Goal: Task Accomplishment & Management: Use online tool/utility

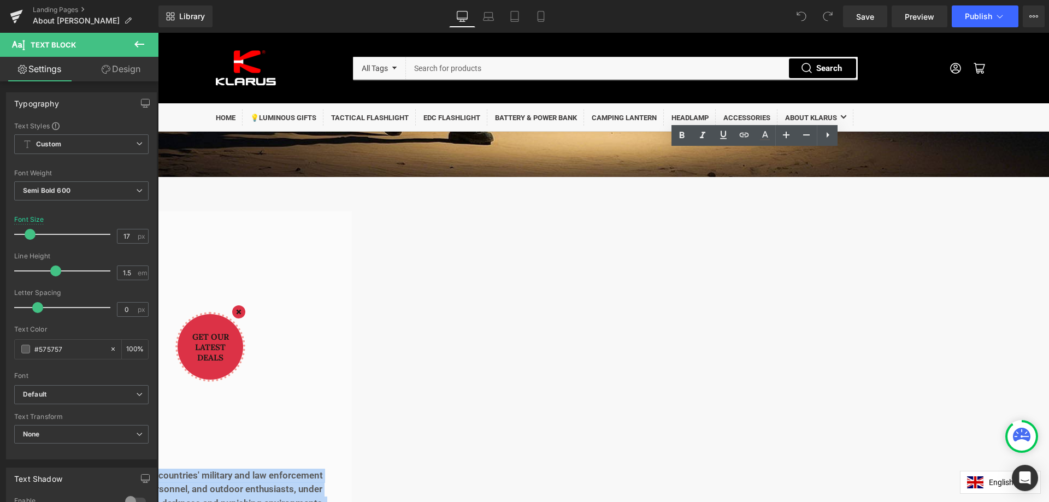
scroll to position [437, 0]
click at [334, 469] on p "KLARUS is the innovator of the Tactical Dual-Switch UI. It has been designated …" at bounding box center [27, 490] width 613 height 42
drag, startPoint x: 608, startPoint y: 172, endPoint x: 879, endPoint y: 459, distance: 394.8
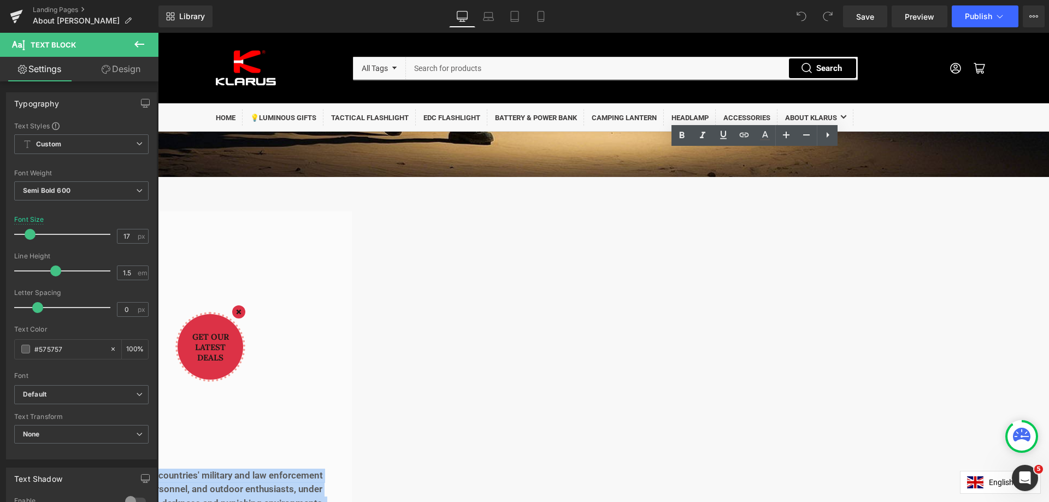
paste div
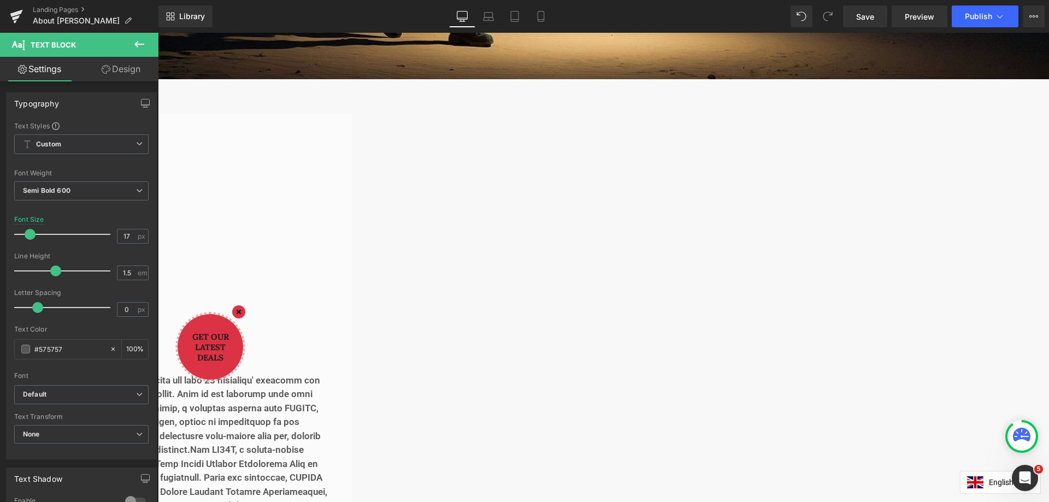
scroll to position [546, 0]
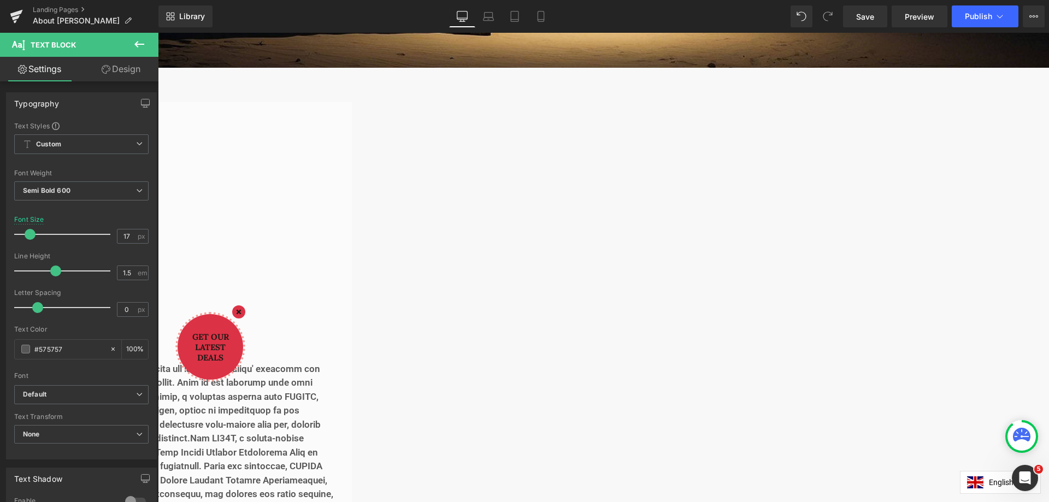
click at [334, 362] on p at bounding box center [27, 452] width 613 height 181
click at [334, 425] on p at bounding box center [27, 452] width 613 height 181
click at [334, 362] on p at bounding box center [27, 452] width 613 height 181
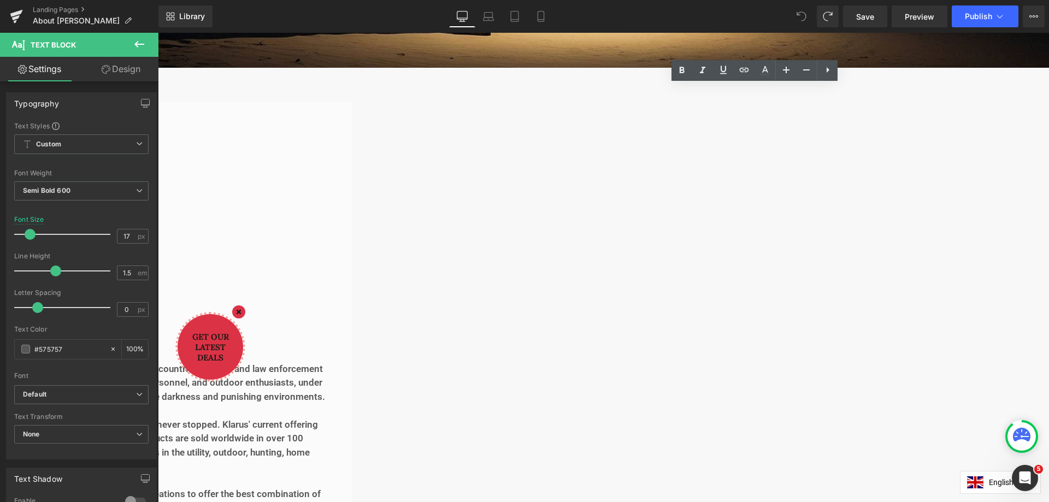
click at [334, 418] on p "For over 16 years, [PERSON_NAME]' research for lighting products' quality, depe…" at bounding box center [27, 446] width 613 height 56
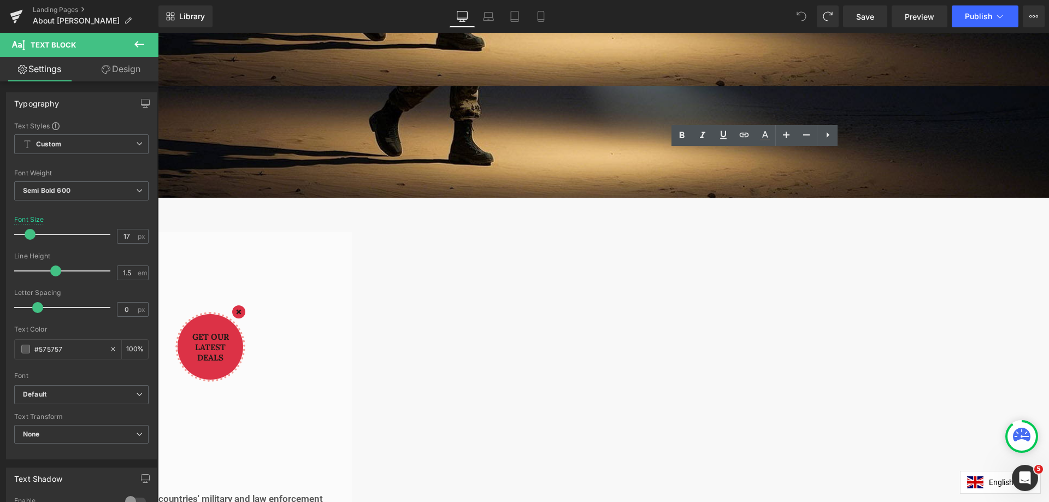
scroll to position [437, 0]
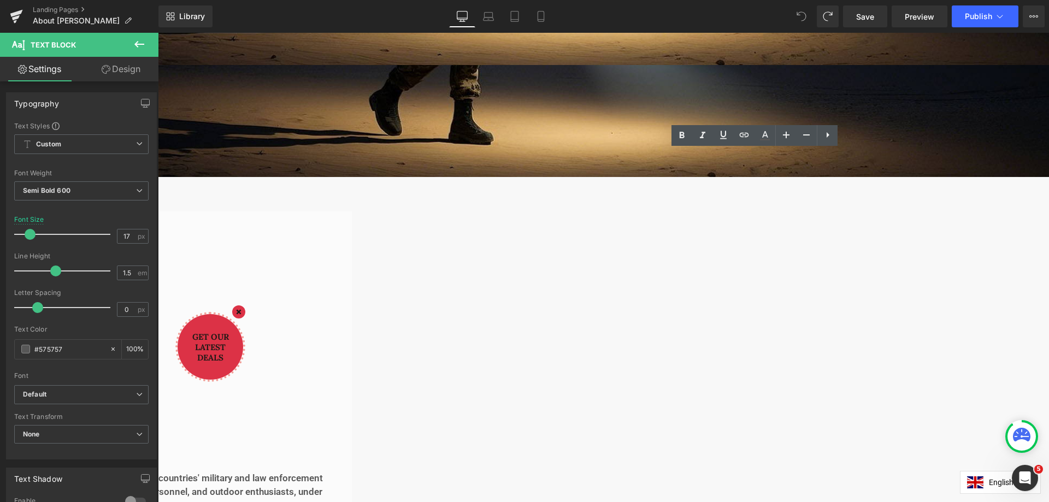
drag, startPoint x: 913, startPoint y: 253, endPoint x: 747, endPoint y: 217, distance: 169.9
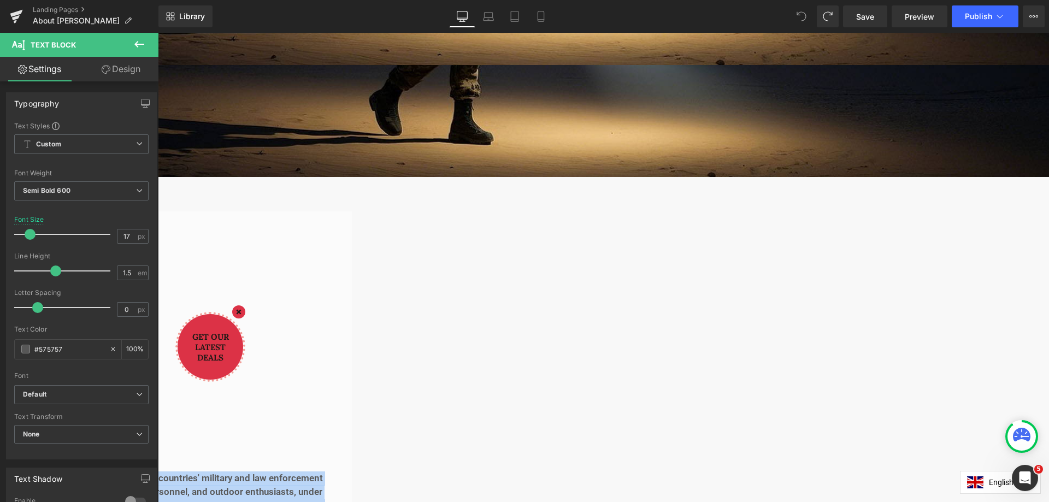
drag, startPoint x: 773, startPoint y: 260, endPoint x: 609, endPoint y: 174, distance: 184.4
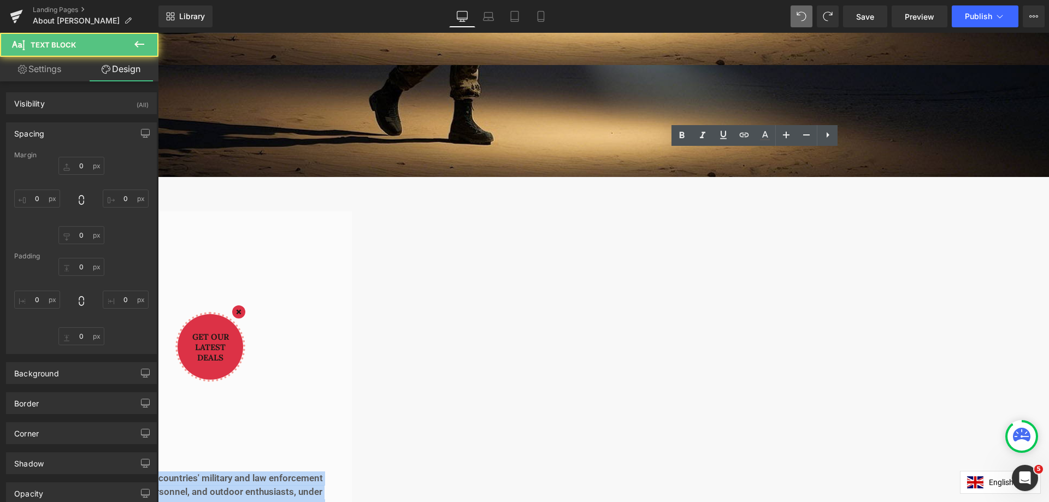
click at [334, 471] on p "KLARUS is the innovator of the Tactical Dual-Switch UI. It has been designated …" at bounding box center [27, 492] width 613 height 42
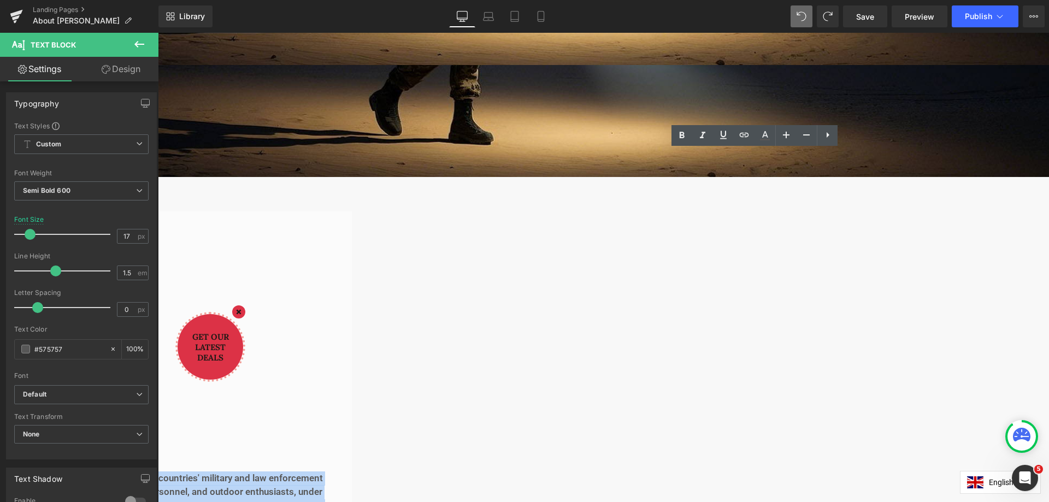
drag, startPoint x: 778, startPoint y: 260, endPoint x: 644, endPoint y: 177, distance: 156.7
click at [334, 471] on p "KLARUS is the innovator of the Tactical Dual-Switch UI. It has been designated …" at bounding box center [27, 492] width 613 height 42
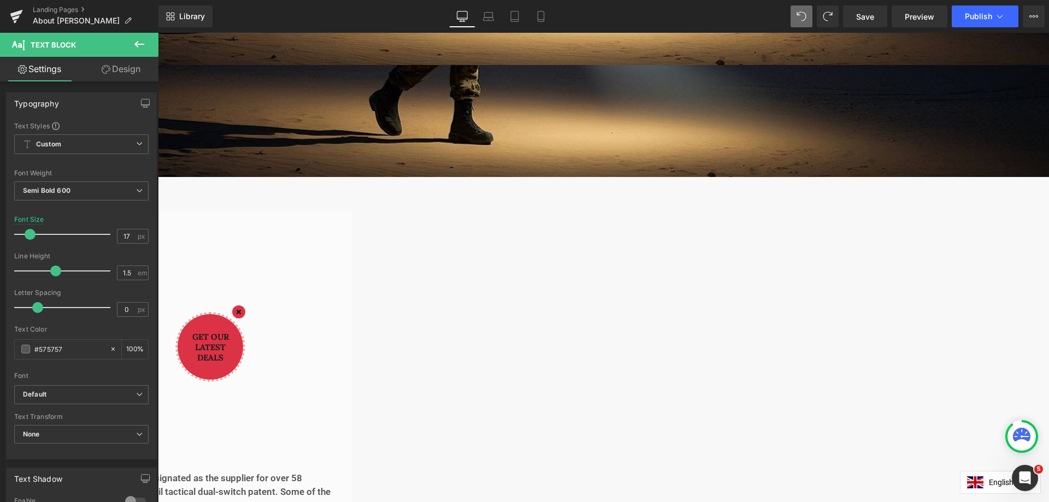
drag, startPoint x: 644, startPoint y: 172, endPoint x: 608, endPoint y: 172, distance: 36.6
click at [334, 471] on p "[PERSON_NAME], the inventor of the tactical dual-switch flashlight in [GEOGRAPH…" at bounding box center [27, 492] width 613 height 42
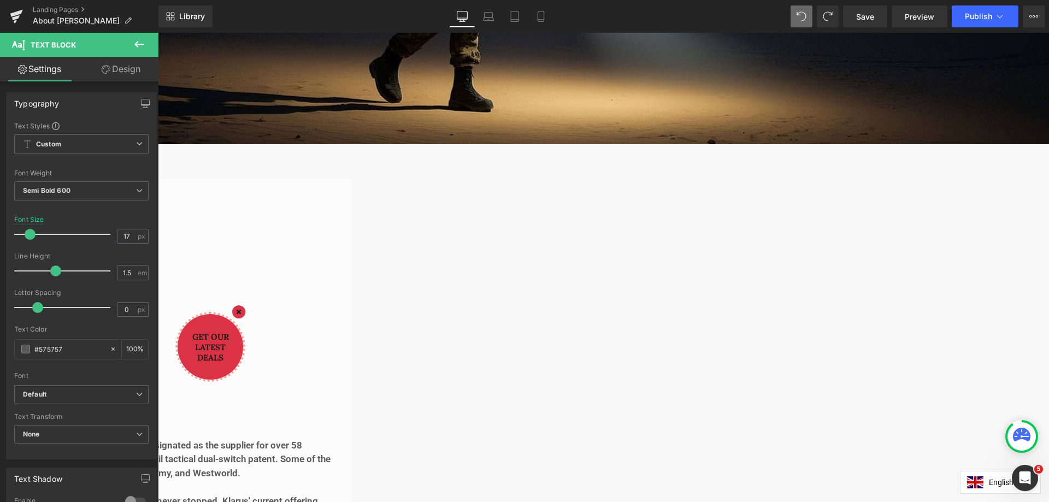
scroll to position [492, 0]
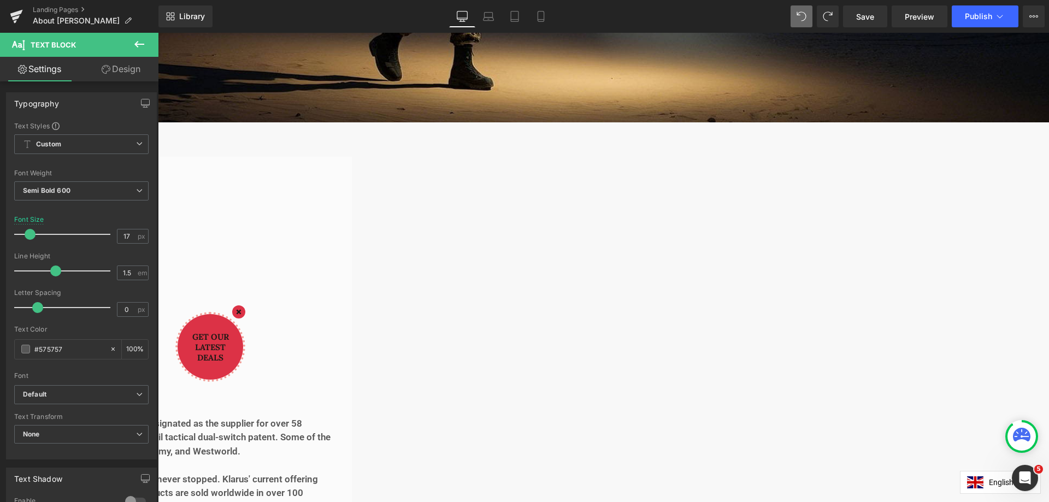
click at [603, 268] on div "[PERSON_NAME], the inventor of the tactical dual-switch flashlight in [GEOGRAPH…" at bounding box center [158, 380] width 891 height 447
drag, startPoint x: 849, startPoint y: 303, endPoint x: 609, endPoint y: 217, distance: 253.9
click at [334, 472] on p "For over 16 years, [PERSON_NAME]' research for lighting products' quality, depe…" at bounding box center [27, 500] width 613 height 56
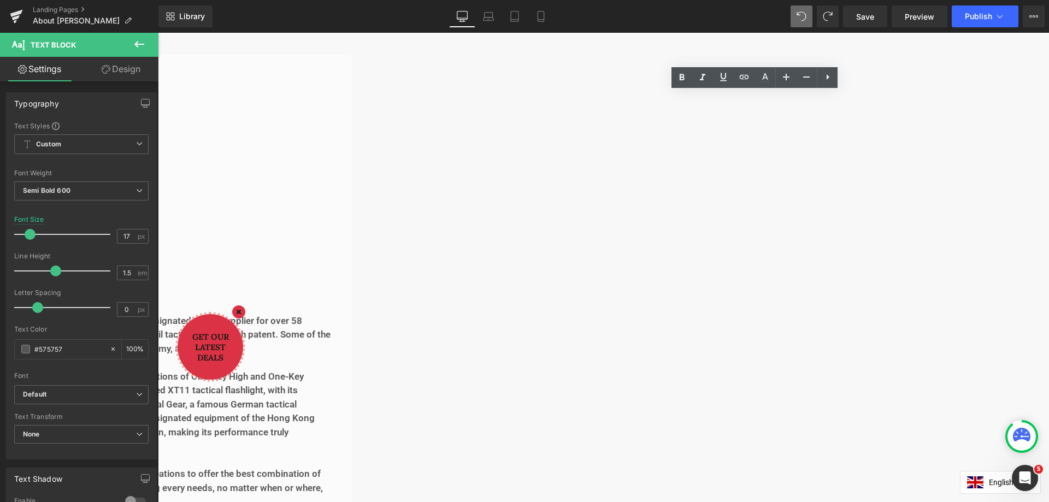
scroll to position [601, 0]
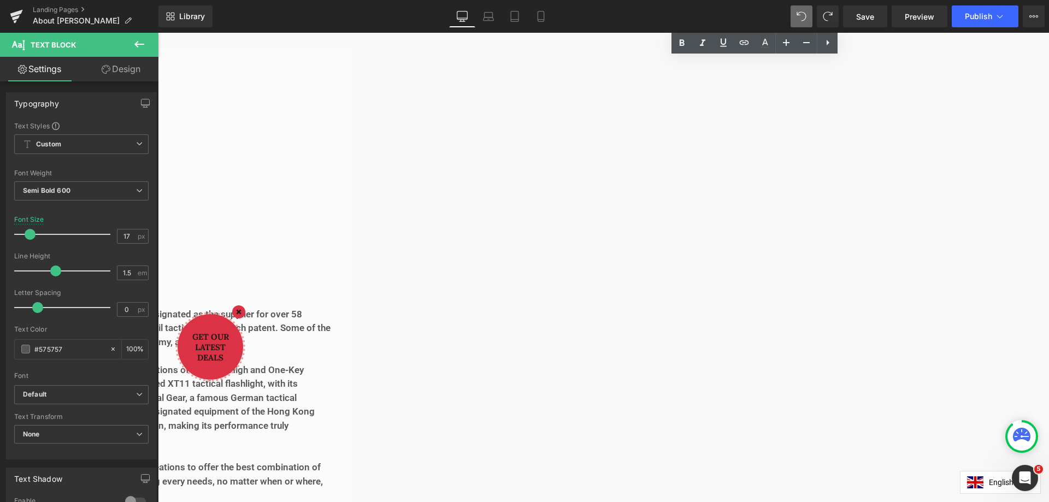
click at [334, 460] on p "Klarus closely monitors the changing conditions of the market and consumers nee…" at bounding box center [27, 481] width 613 height 42
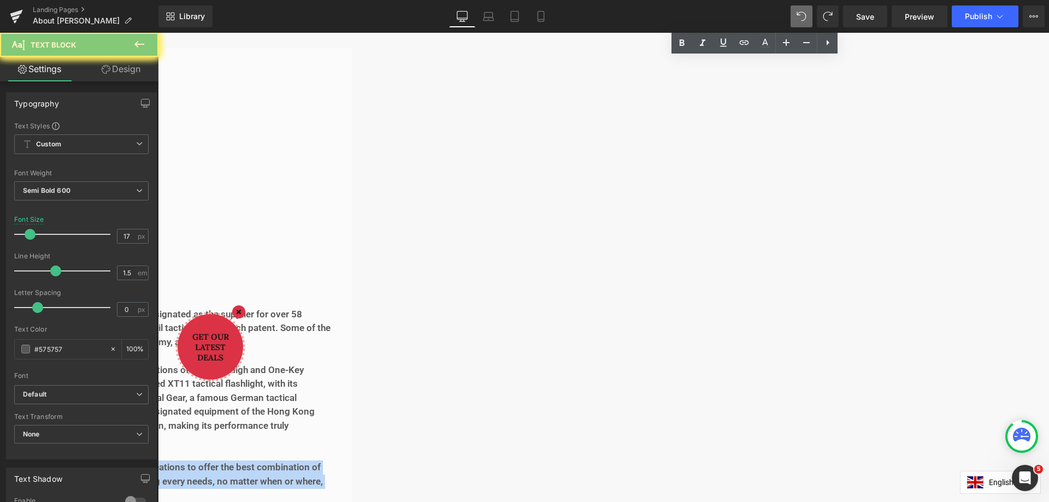
click at [334, 460] on p "Klarus closely monitors the changing conditions of the market and consumers nee…" at bounding box center [27, 481] width 613 height 42
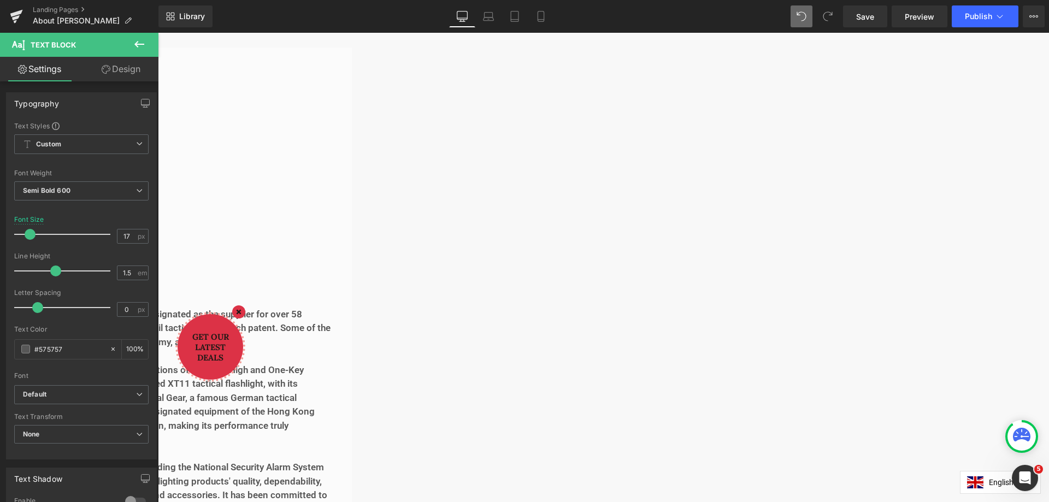
click at [603, 247] on div "[PERSON_NAME], the inventor of the tactical dual-switch flashlight in [GEOGRAPH…" at bounding box center [158, 292] width 891 height 488
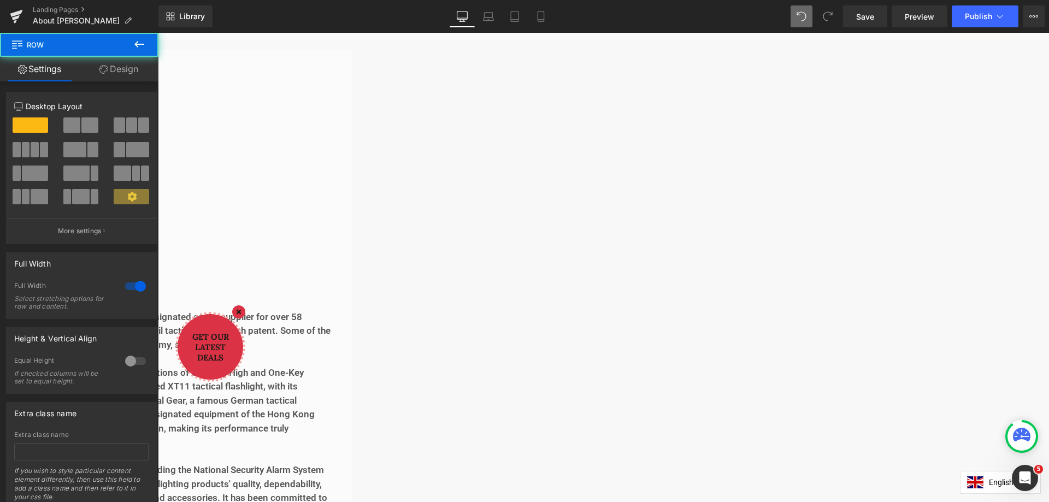
scroll to position [437, 0]
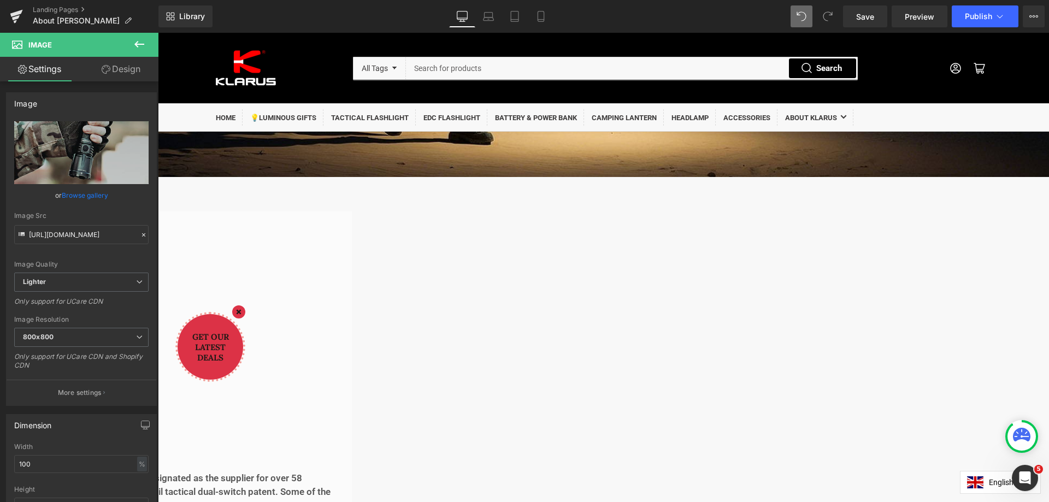
drag, startPoint x: 540, startPoint y: 192, endPoint x: 540, endPoint y: 183, distance: 9.3
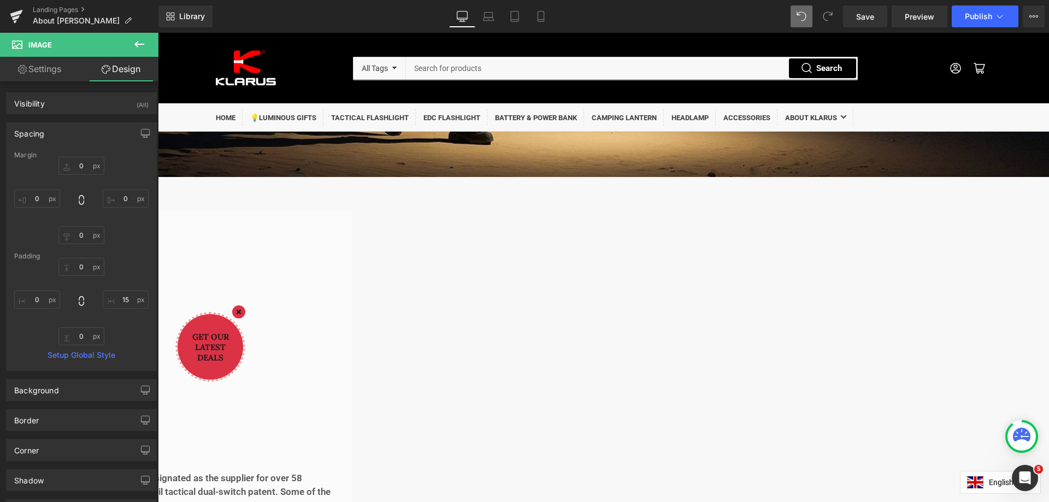
click at [334, 471] on p "[PERSON_NAME], the inventor of the tactical dual-switch flashlight in [GEOGRAPH…" at bounding box center [27, 492] width 613 height 42
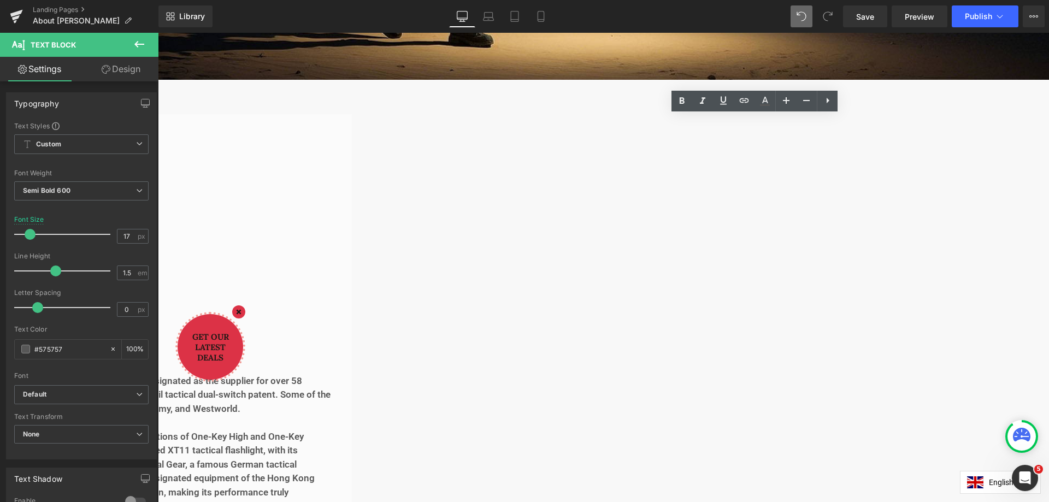
scroll to position [546, 0]
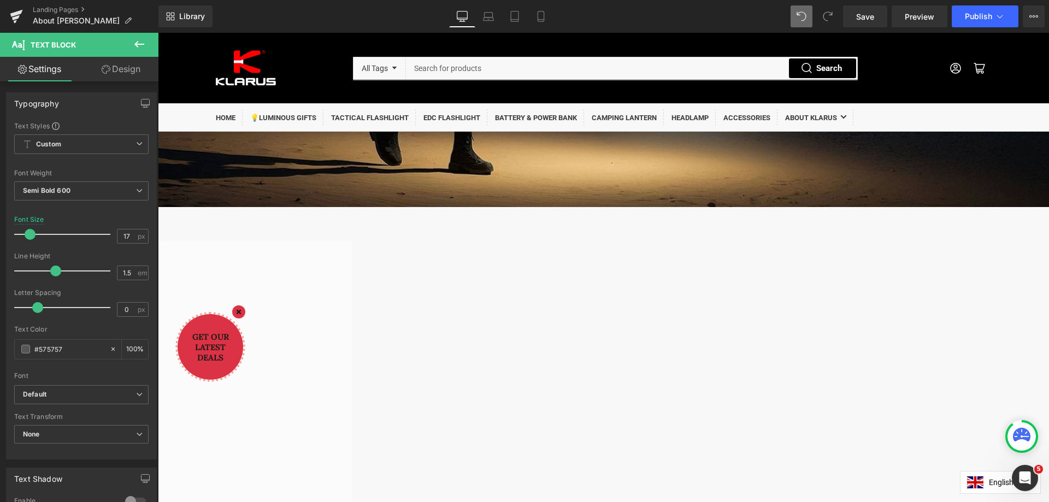
scroll to position [400, 0]
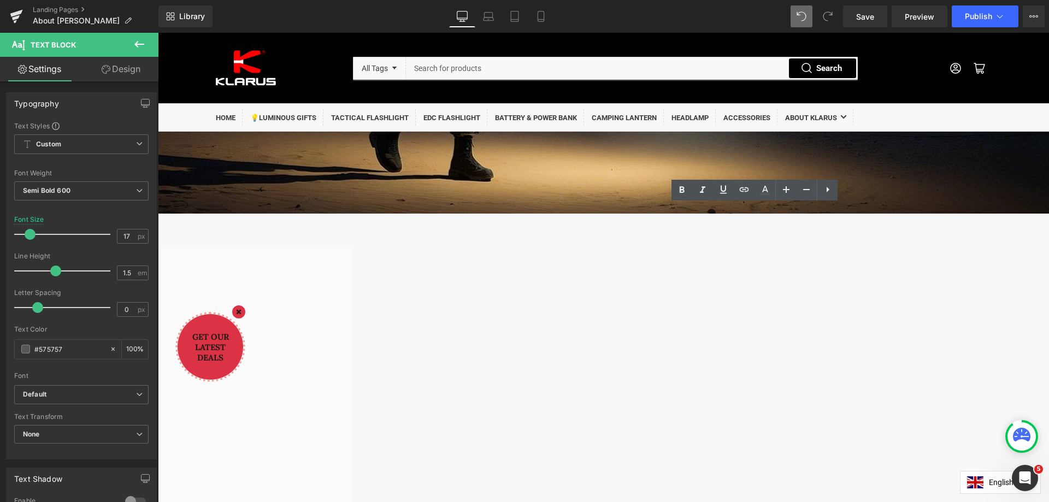
drag, startPoint x: 640, startPoint y: 230, endPoint x: 608, endPoint y: 227, distance: 31.2
drag, startPoint x: 646, startPoint y: 227, endPoint x: 796, endPoint y: 462, distance: 279.1
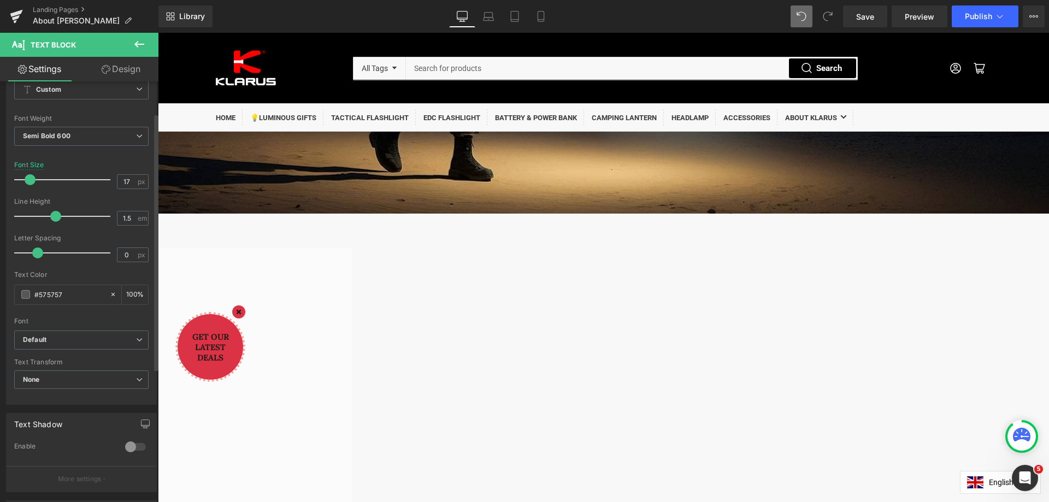
scroll to position [52, 0]
click at [32, 185] on span at bounding box center [30, 182] width 11 height 11
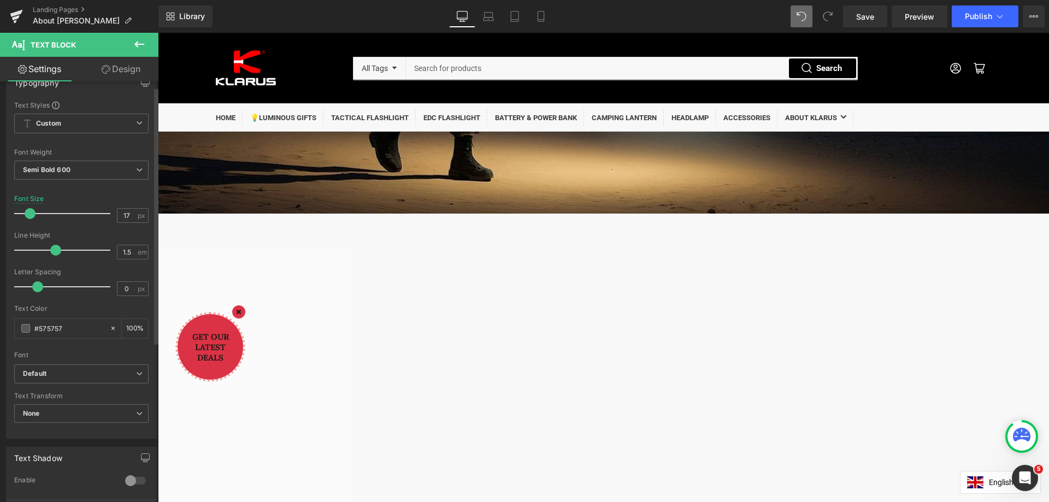
scroll to position [0, 0]
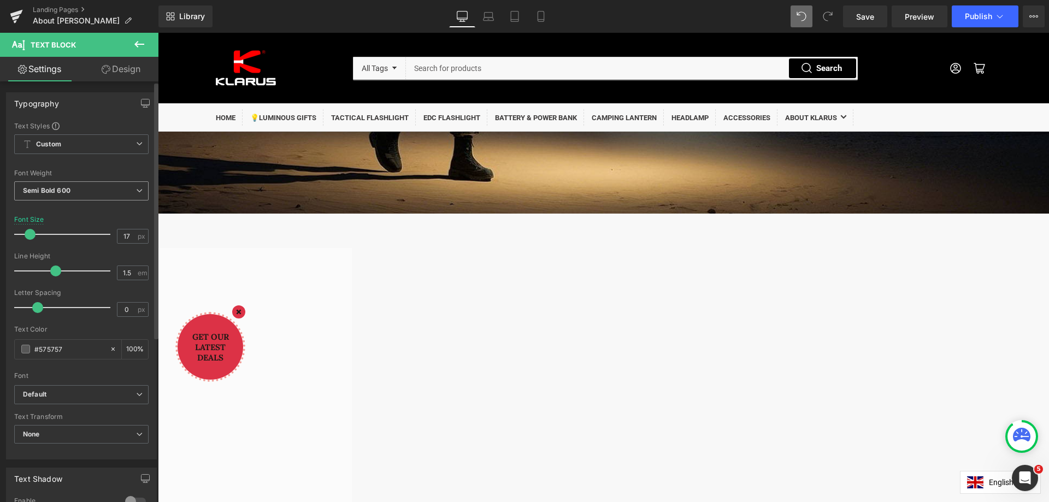
click at [61, 191] on b "Semi Bold 600" at bounding box center [47, 190] width 48 height 8
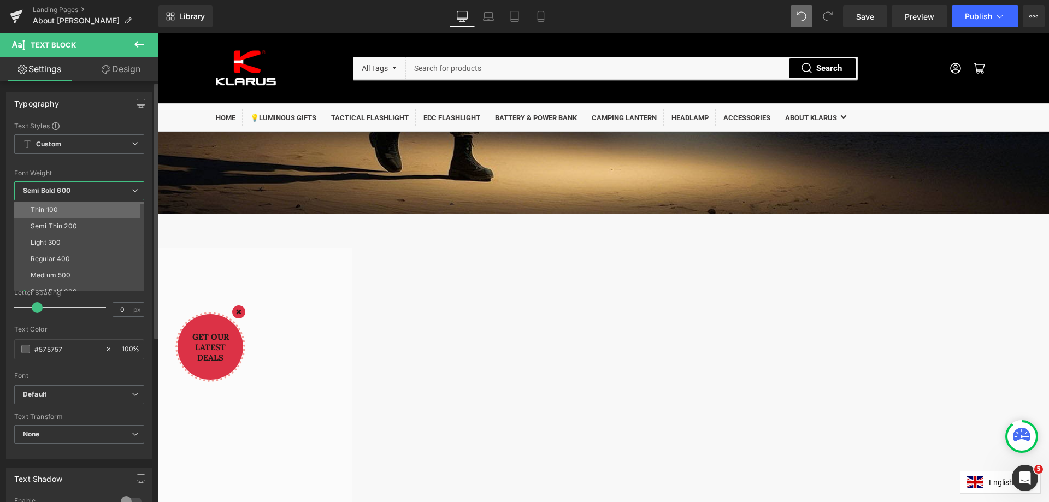
click at [60, 208] on li "Thin 100" at bounding box center [81, 210] width 135 height 16
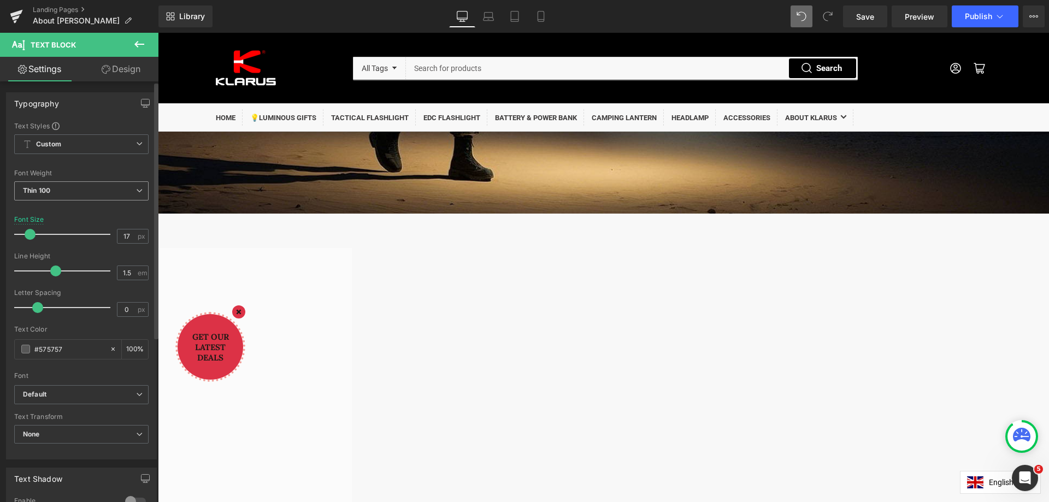
click at [51, 187] on span "Thin 100" at bounding box center [81, 190] width 134 height 19
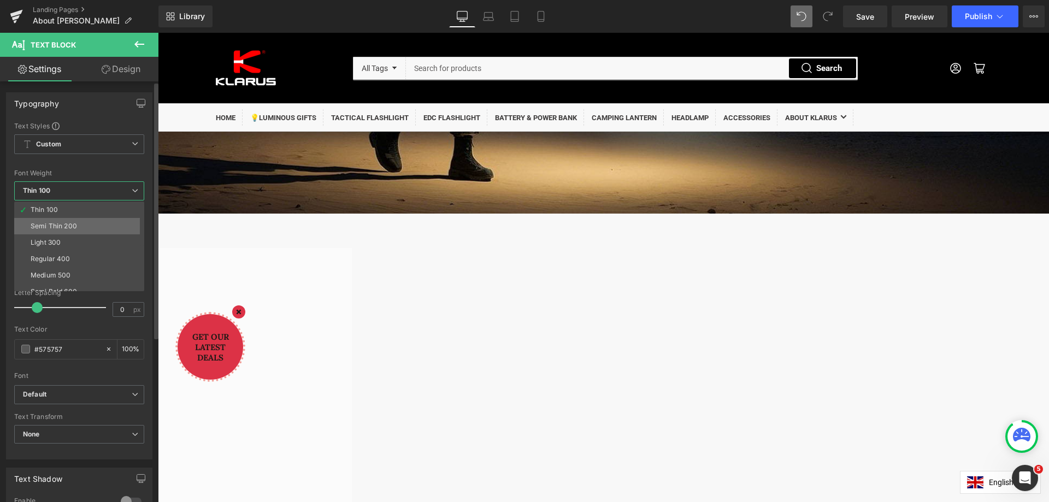
click at [55, 224] on div "Semi Thin 200" at bounding box center [54, 226] width 46 height 8
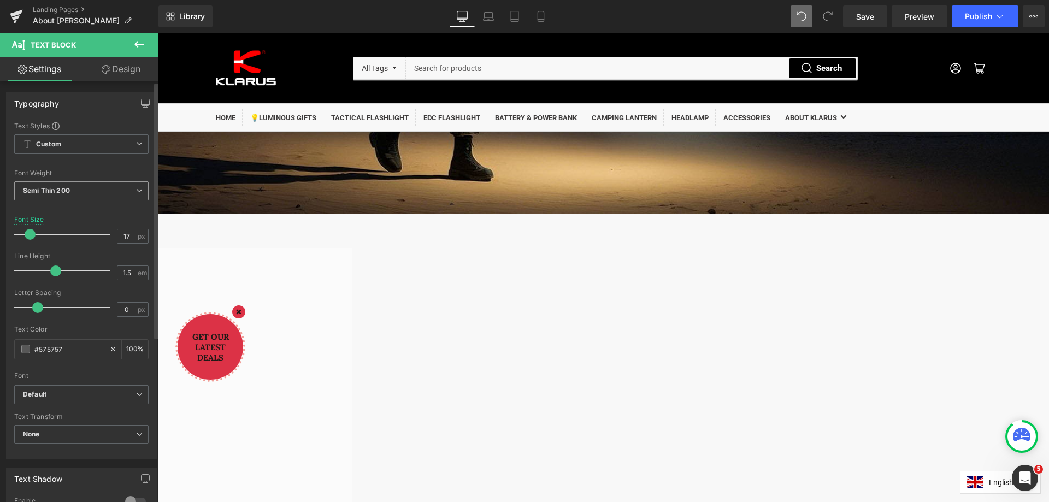
click at [55, 192] on b "Semi Thin 200" at bounding box center [46, 190] width 47 height 8
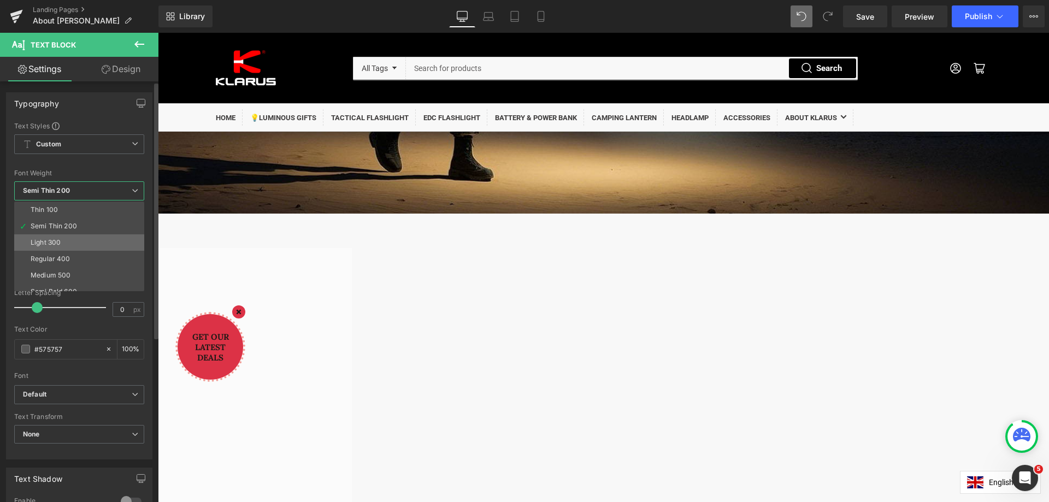
click at [60, 239] on div "Light 300" at bounding box center [46, 243] width 30 height 8
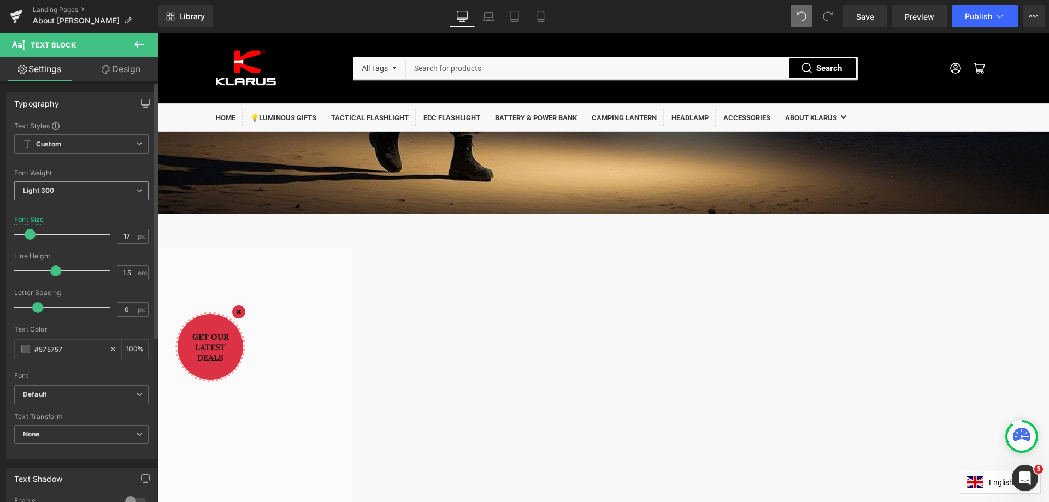
click at [55, 193] on span "Light 300" at bounding box center [81, 190] width 134 height 19
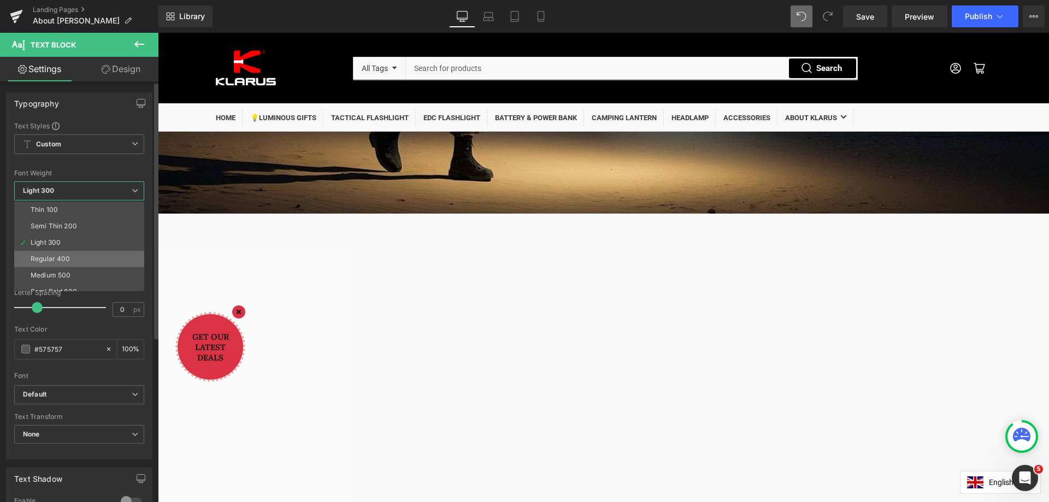
click at [54, 256] on div "Regular 400" at bounding box center [51, 259] width 40 height 8
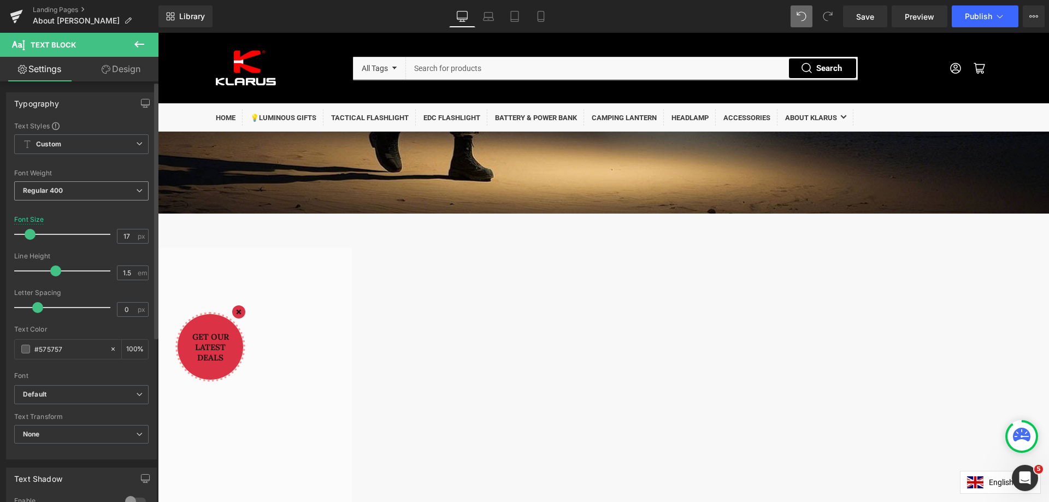
click at [55, 191] on b "Regular 400" at bounding box center [43, 190] width 40 height 8
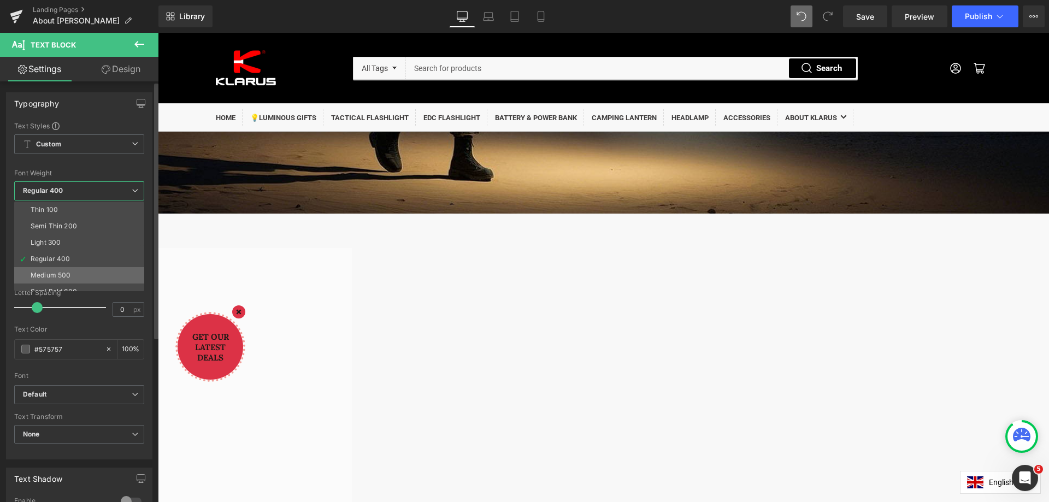
click at [69, 275] on div "Medium 500" at bounding box center [51, 275] width 40 height 8
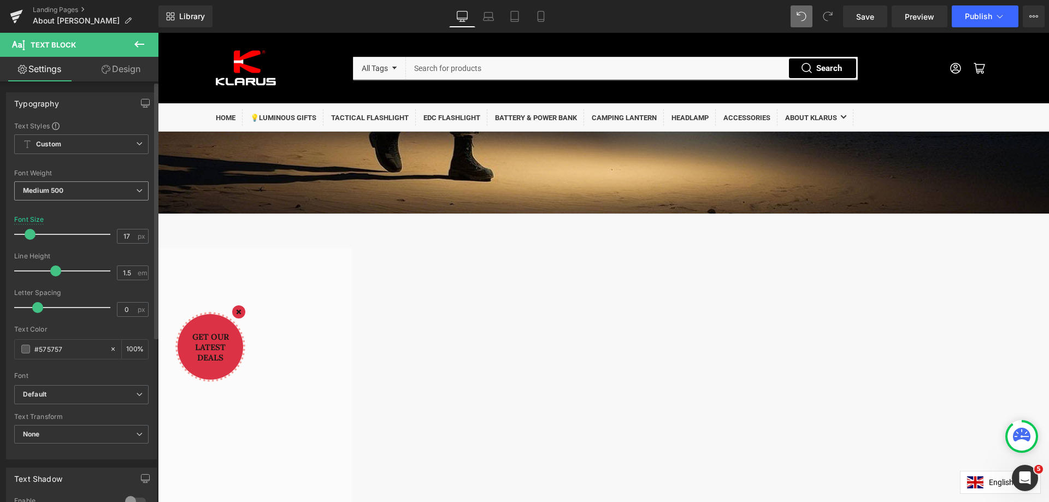
click at [62, 190] on b "Medium 500" at bounding box center [43, 190] width 40 height 8
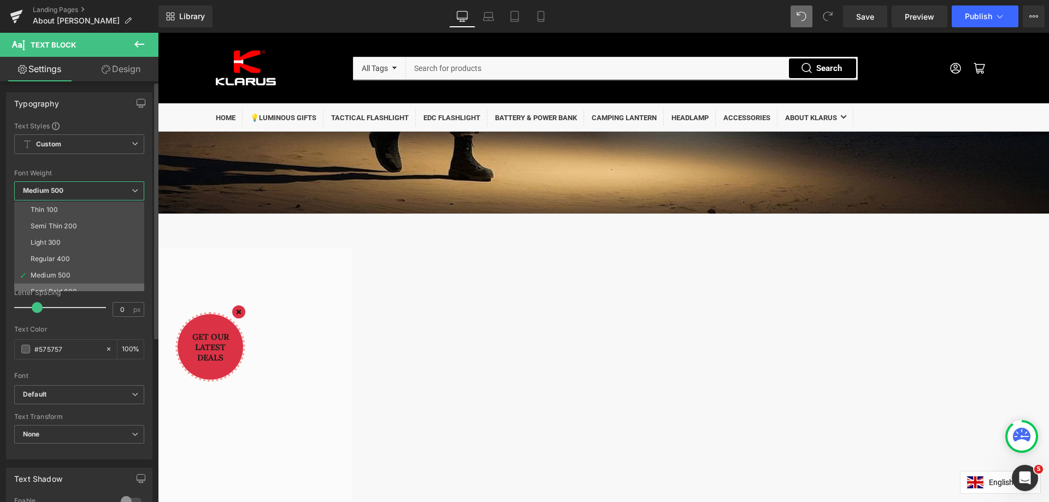
click at [70, 286] on li "Semi Bold 600" at bounding box center [81, 291] width 135 height 16
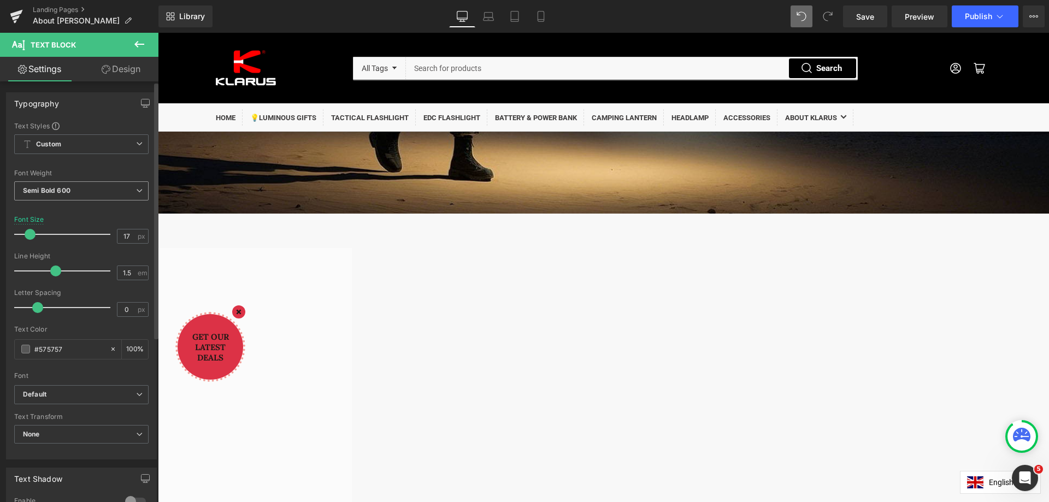
click at [84, 196] on span "Semi Bold 600" at bounding box center [81, 190] width 134 height 19
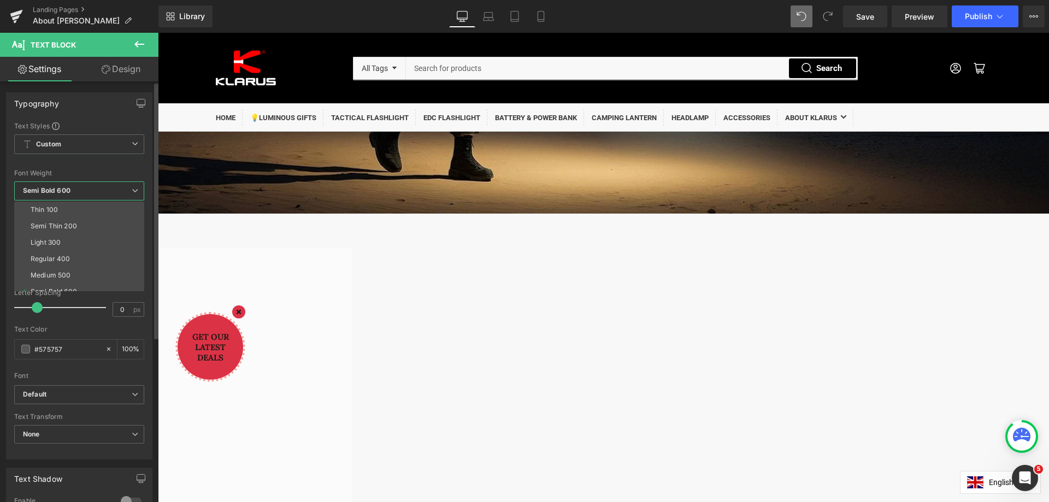
scroll to position [55, 0]
click at [65, 254] on div "Super Bold 800" at bounding box center [55, 254] width 49 height 8
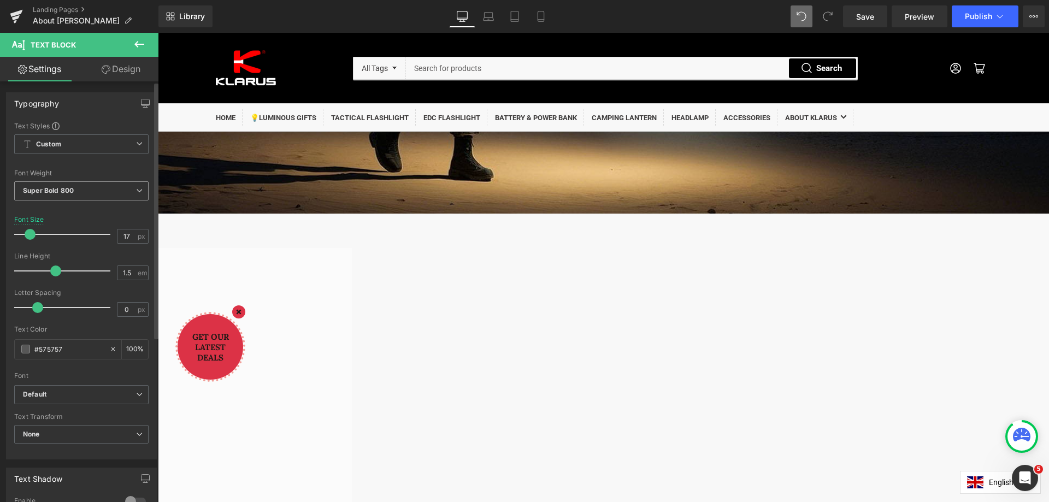
click at [79, 191] on span "Super Bold 800" at bounding box center [81, 190] width 134 height 19
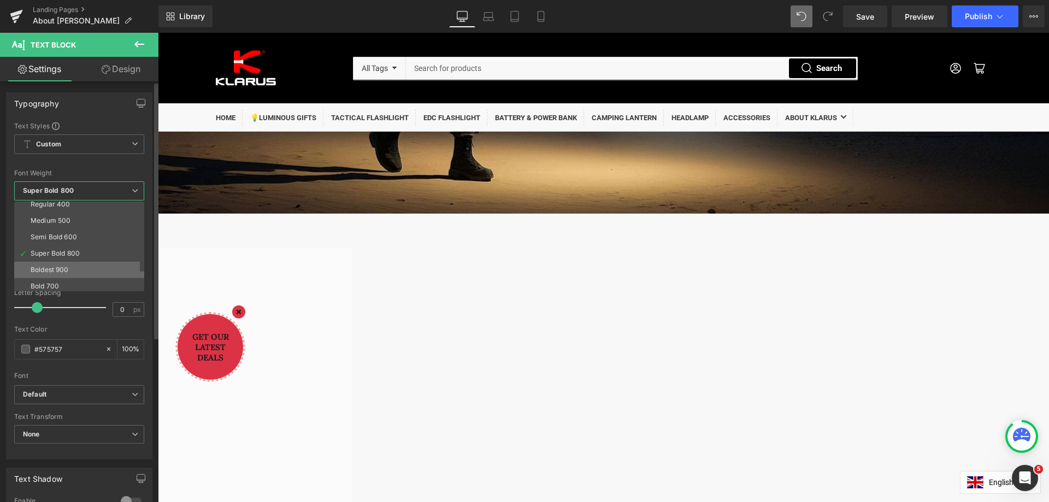
click at [74, 266] on li "Boldest 900" at bounding box center [81, 270] width 135 height 16
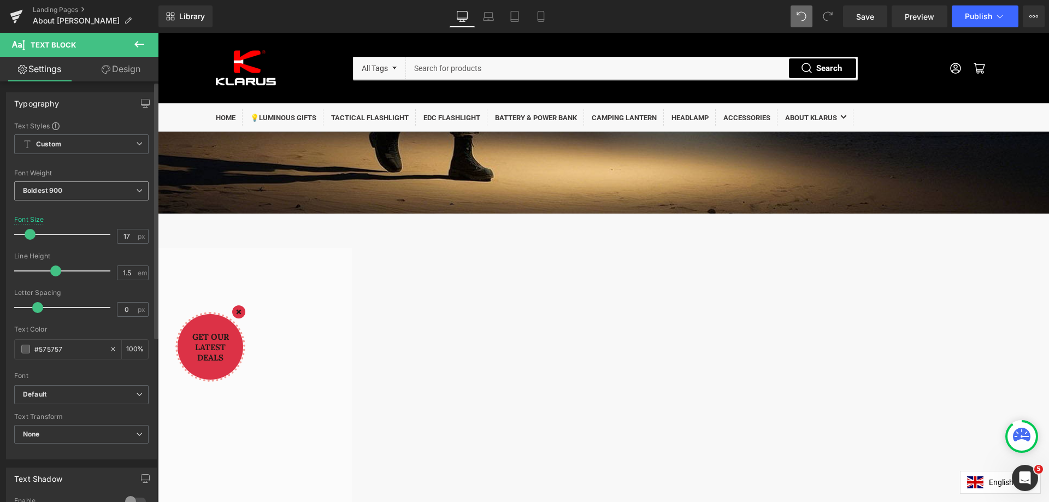
click at [68, 193] on span "Boldest 900" at bounding box center [81, 190] width 134 height 19
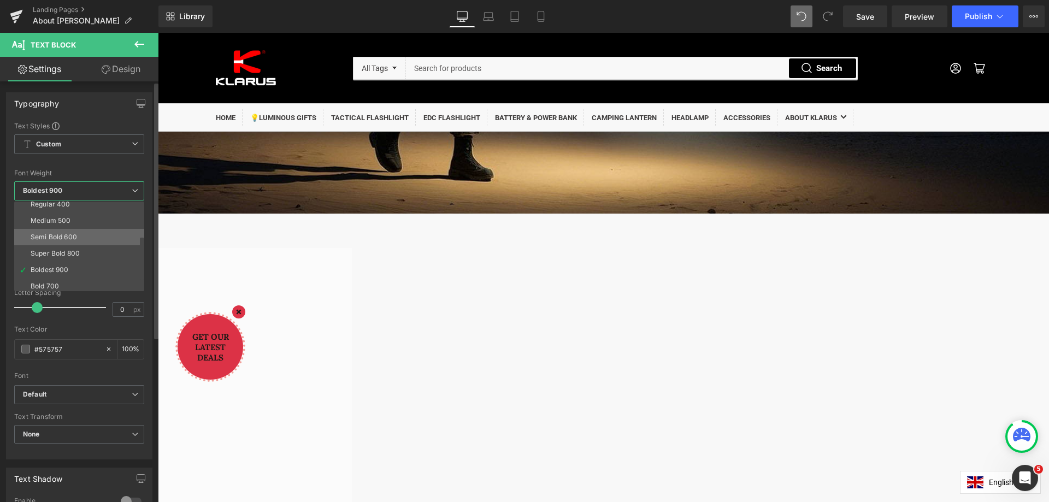
scroll to position [91, 0]
click at [68, 244] on li "Bold 700" at bounding box center [81, 250] width 135 height 16
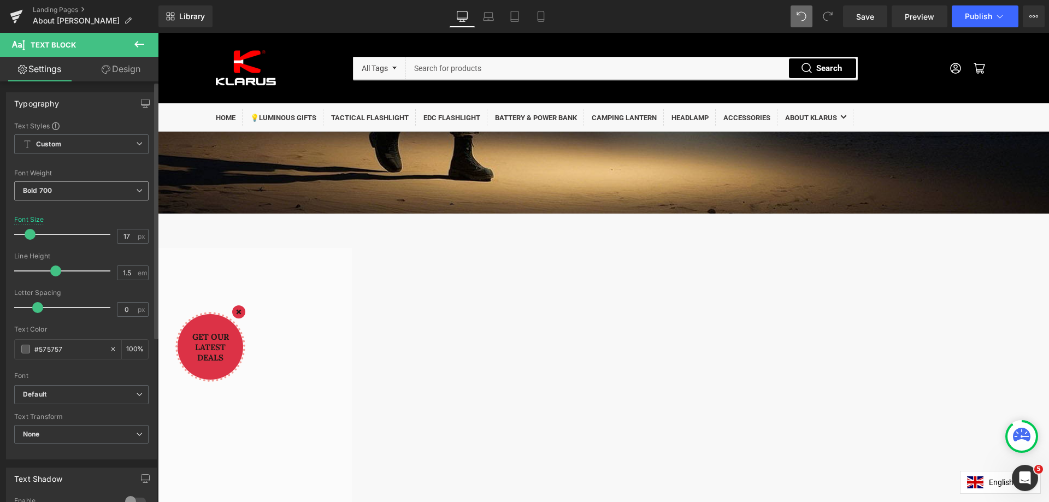
click at [72, 196] on span "Bold 700" at bounding box center [81, 190] width 134 height 19
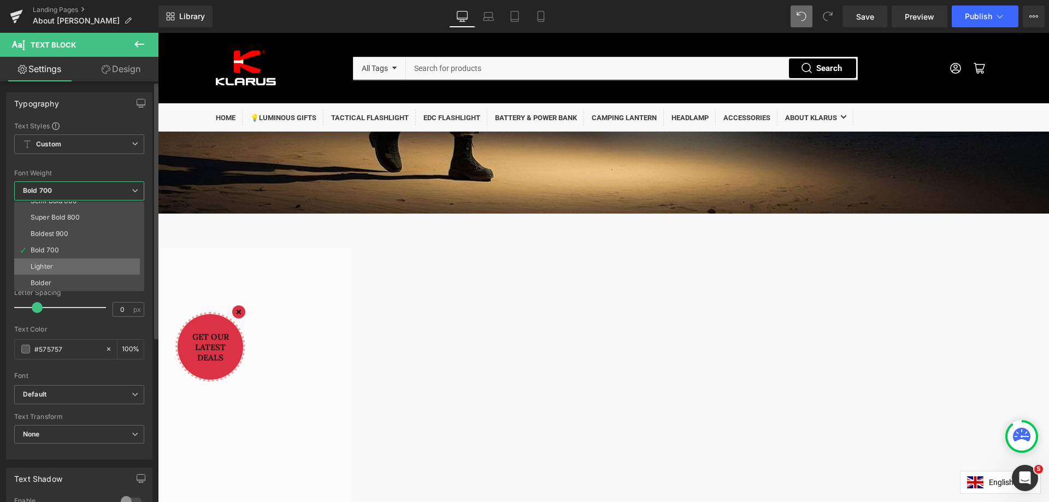
click at [58, 263] on li "Lighter" at bounding box center [81, 266] width 135 height 16
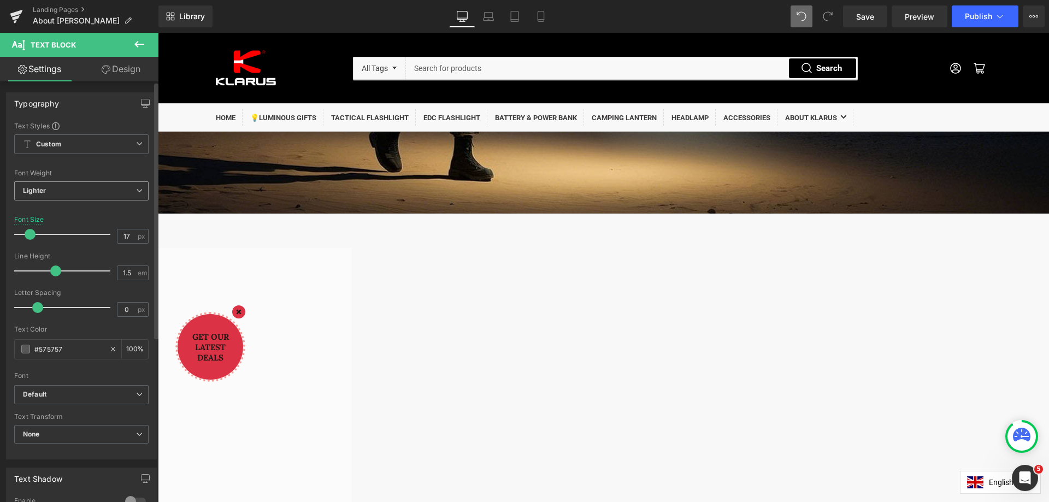
click at [70, 190] on span "Lighter" at bounding box center [81, 190] width 134 height 19
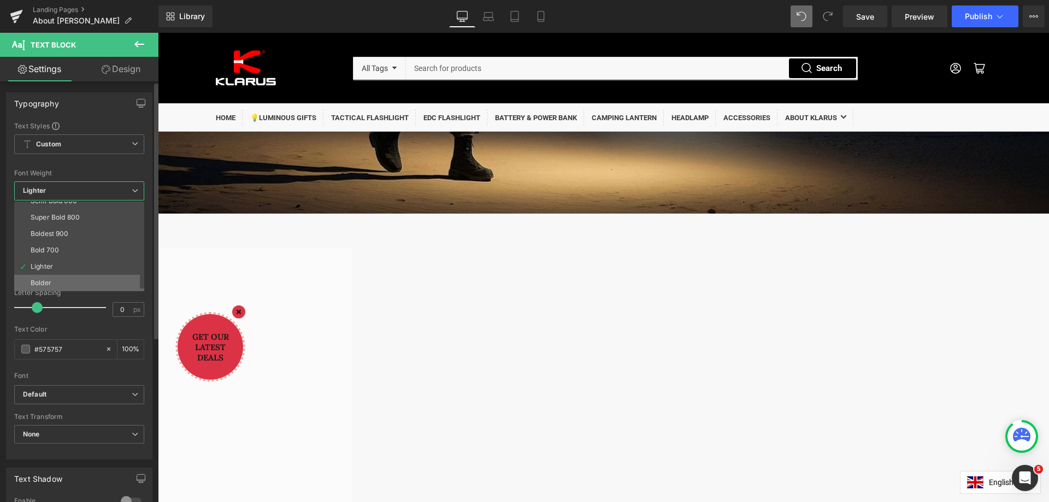
click at [60, 279] on li "Bolder" at bounding box center [81, 283] width 135 height 16
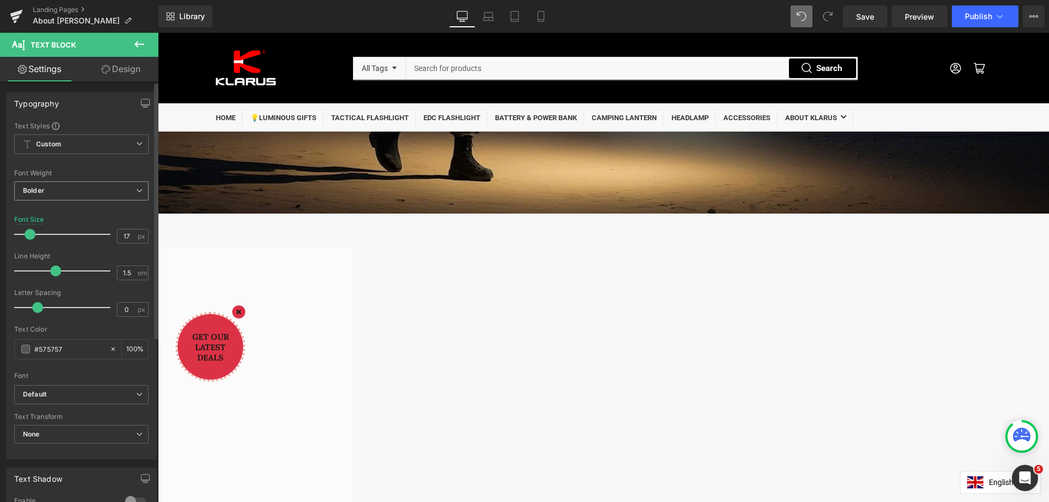
click at [75, 185] on span "Bolder" at bounding box center [81, 190] width 134 height 19
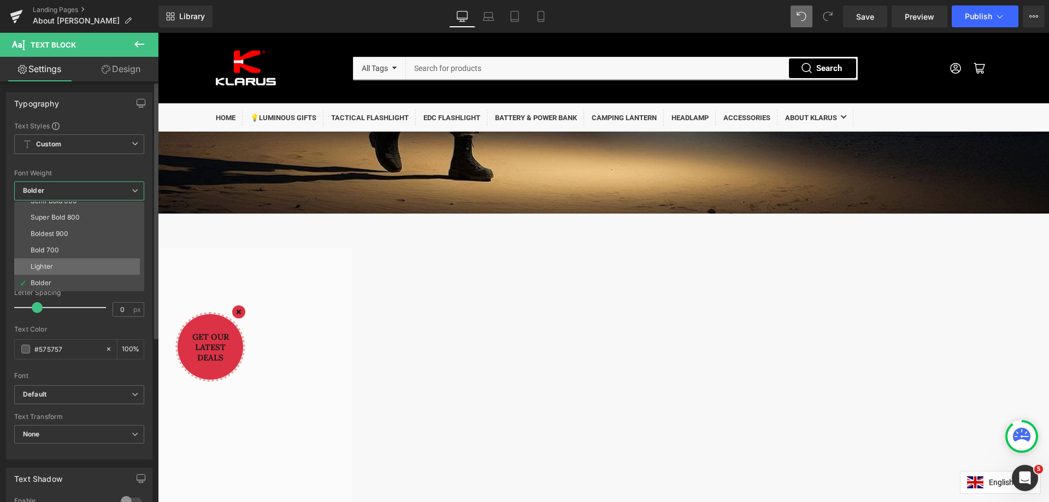
click at [55, 267] on li "Lighter" at bounding box center [81, 266] width 135 height 16
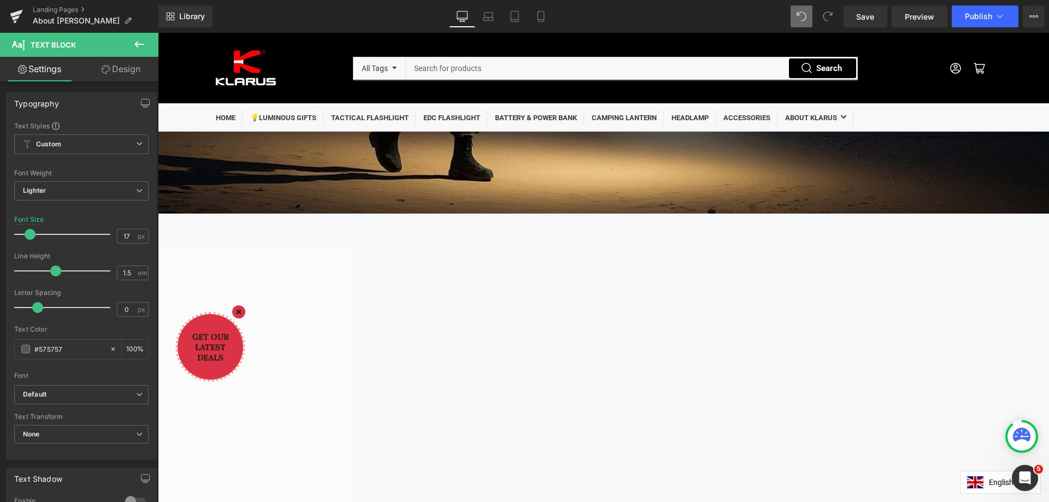
click at [603, 310] on div "[PERSON_NAME], the inventor of the tactical dual-switch flashlight in [GEOGRAPH…" at bounding box center [158, 443] width 891 height 391
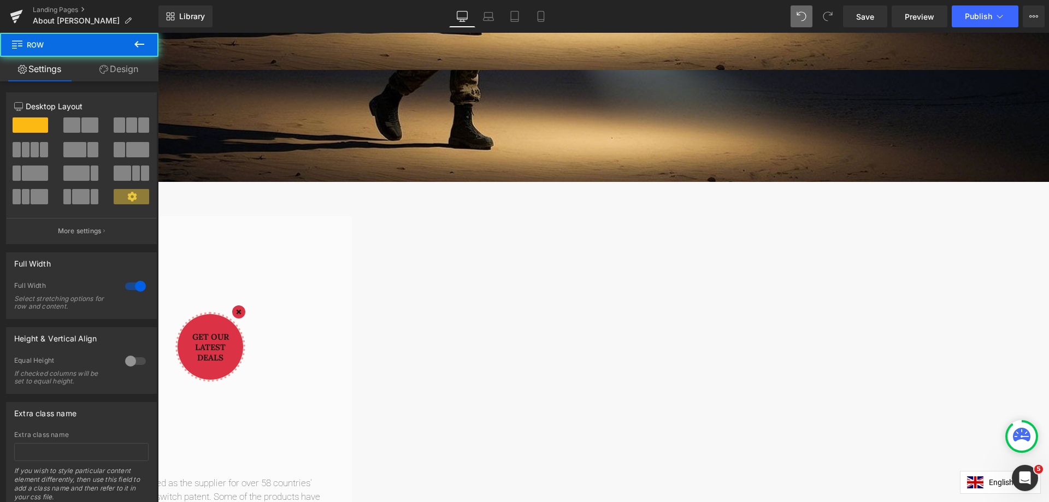
scroll to position [455, 0]
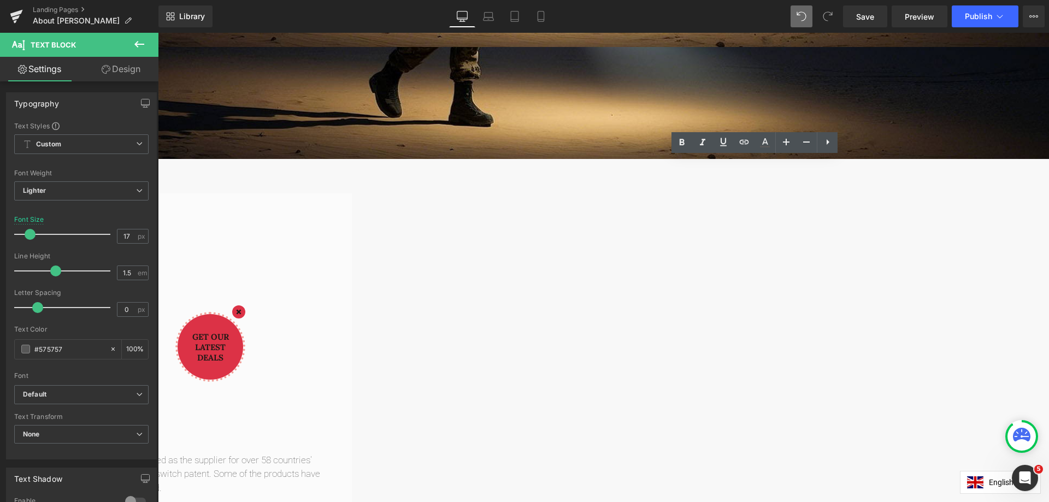
click at [334, 453] on p "[PERSON_NAME], the inventor of the tactical dual-switch flashlight in [GEOGRAPH…" at bounding box center [27, 474] width 613 height 42
click at [976, 21] on button "Publish" at bounding box center [984, 16] width 67 height 22
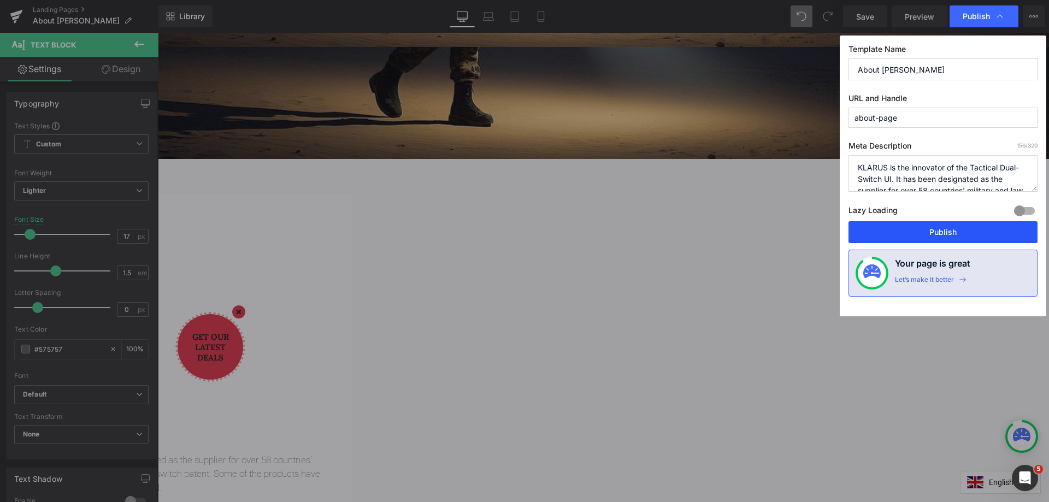
drag, startPoint x: 932, startPoint y: 230, endPoint x: 834, endPoint y: 171, distance: 114.5
click at [932, 230] on button "Publish" at bounding box center [942, 232] width 189 height 22
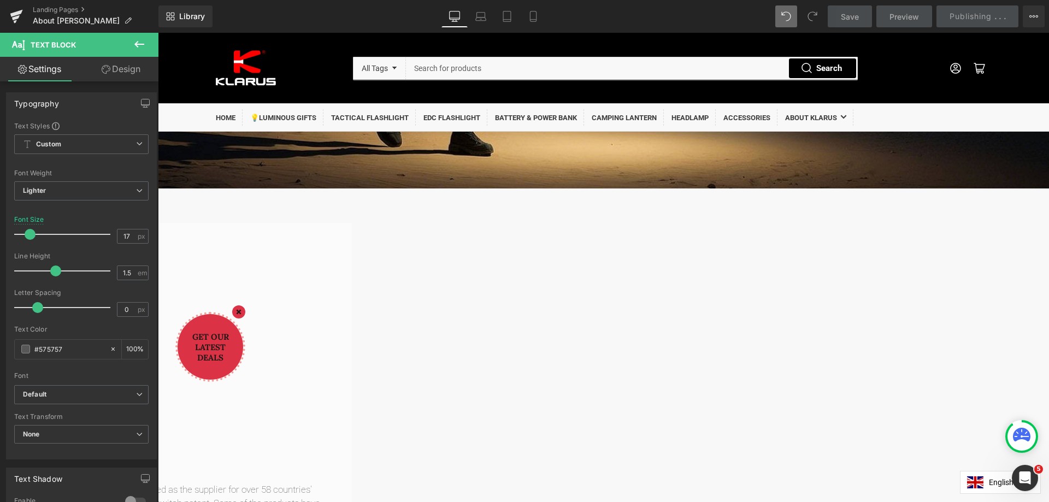
scroll to position [400, 0]
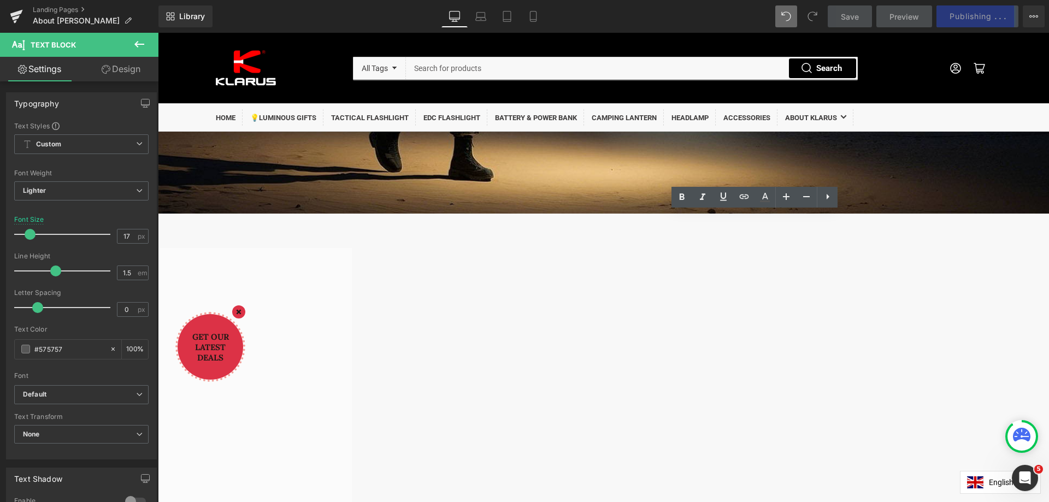
drag, startPoint x: 837, startPoint y: 462, endPoint x: 599, endPoint y: 237, distance: 327.2
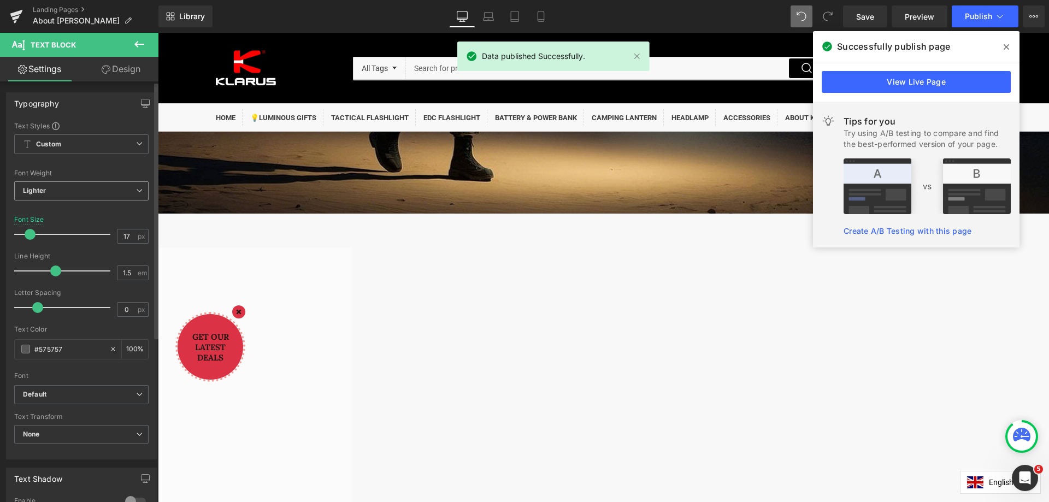
click at [70, 188] on span "Lighter" at bounding box center [81, 190] width 134 height 19
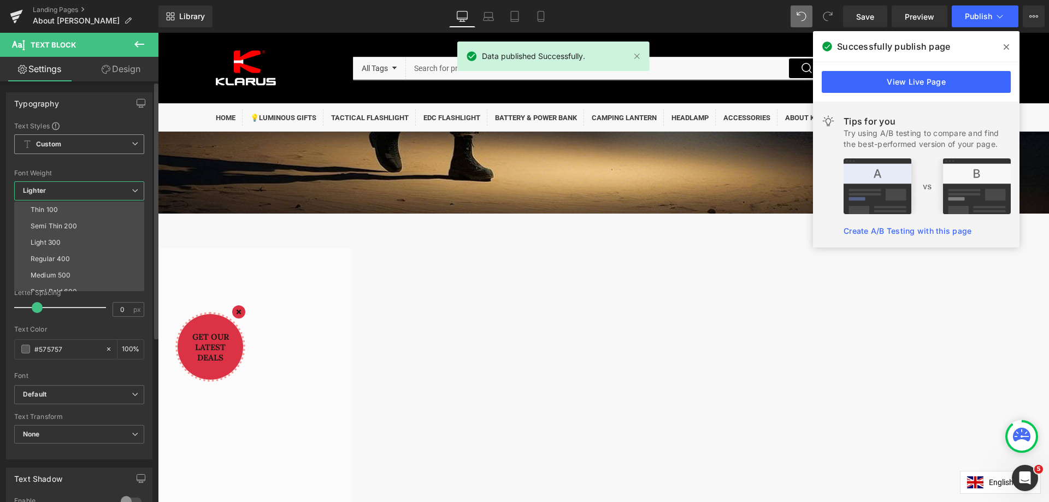
click at [50, 143] on b "Custom" at bounding box center [48, 144] width 25 height 9
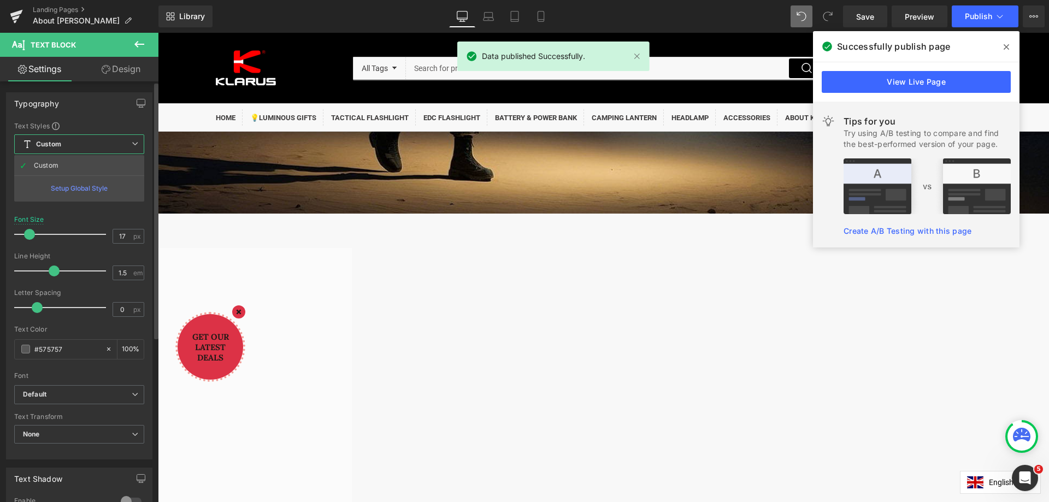
click at [50, 143] on b "Custom" at bounding box center [48, 144] width 25 height 9
click at [56, 186] on span "Lighter" at bounding box center [81, 190] width 134 height 19
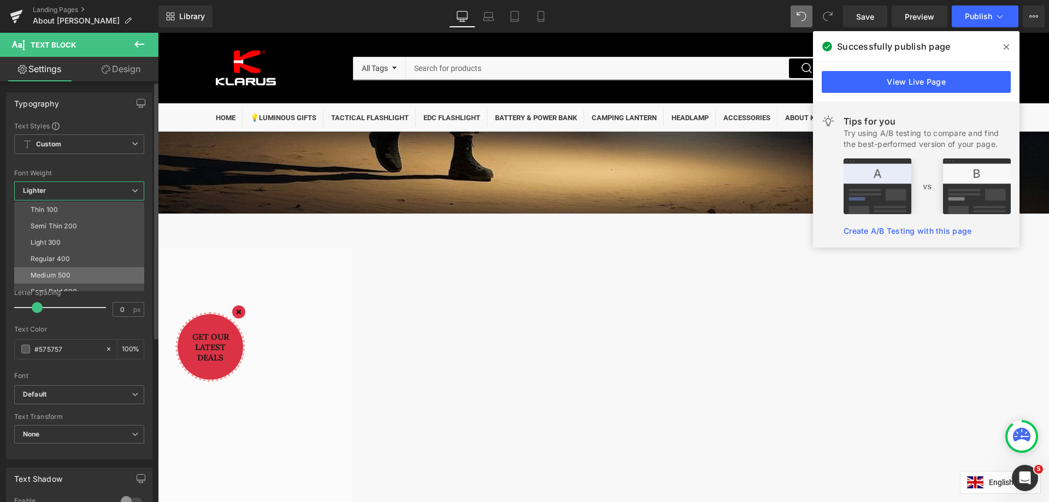
click at [72, 275] on li "Medium 500" at bounding box center [81, 275] width 135 height 16
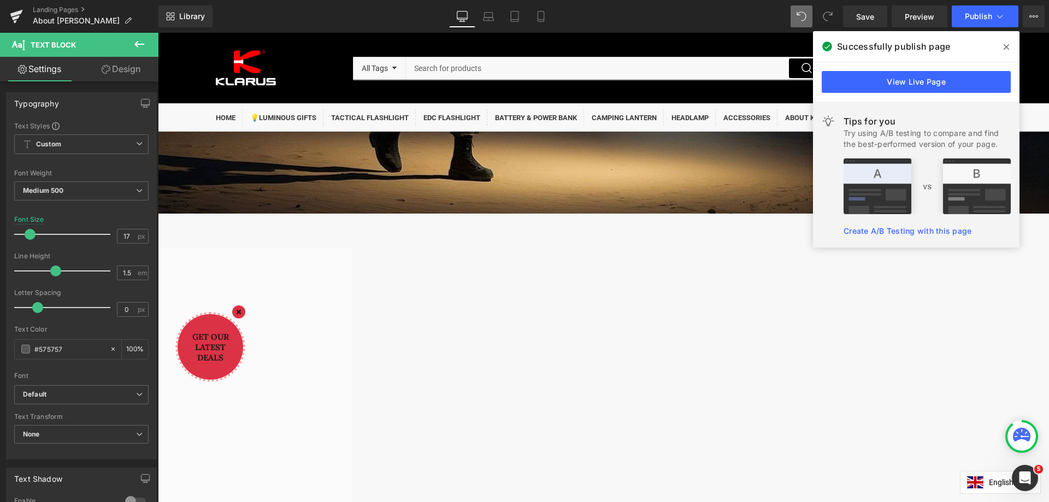
click at [603, 317] on div "[PERSON_NAME], the inventor of the tactical dual-switch flashlight in [GEOGRAPH…" at bounding box center [158, 443] width 891 height 391
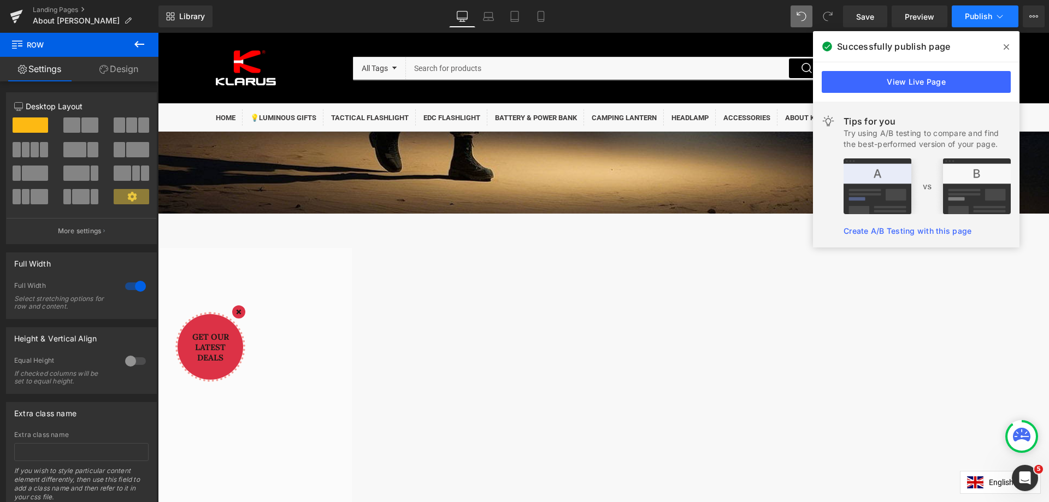
click at [984, 16] on span "Publish" at bounding box center [977, 16] width 27 height 9
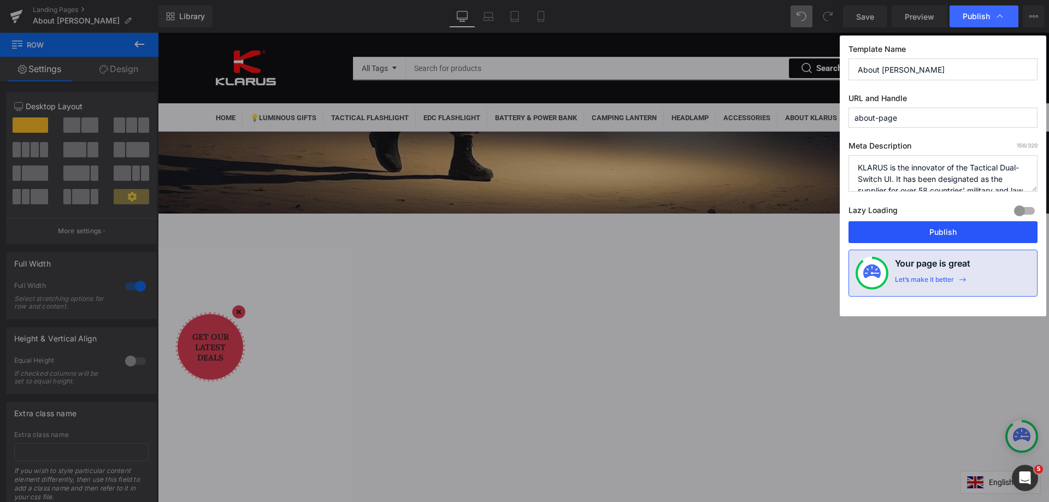
drag, startPoint x: 942, startPoint y: 231, endPoint x: 755, endPoint y: 209, distance: 188.1
click at [942, 231] on button "Publish" at bounding box center [942, 232] width 189 height 22
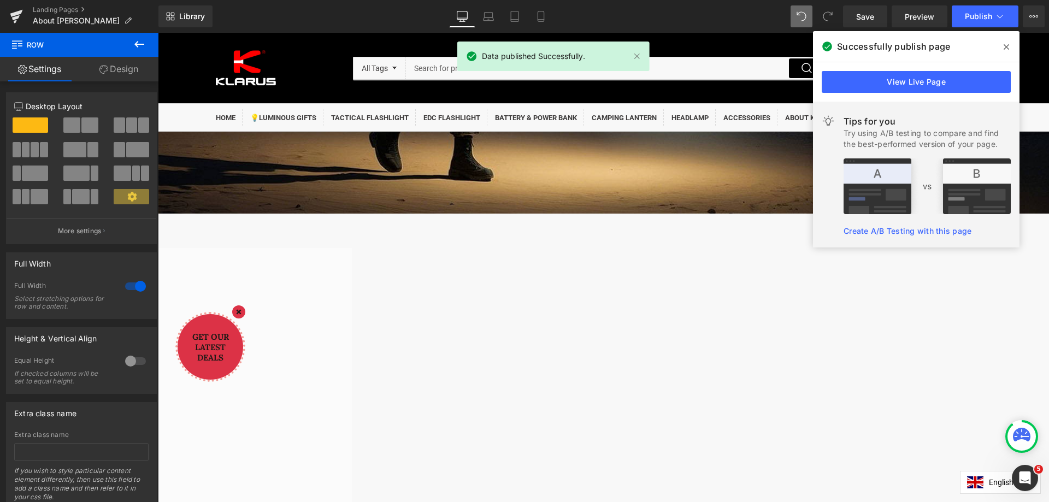
click at [603, 328] on div "[PERSON_NAME], the inventor of the tactical dual-switch flashlight in [GEOGRAPH…" at bounding box center [158, 443] width 891 height 391
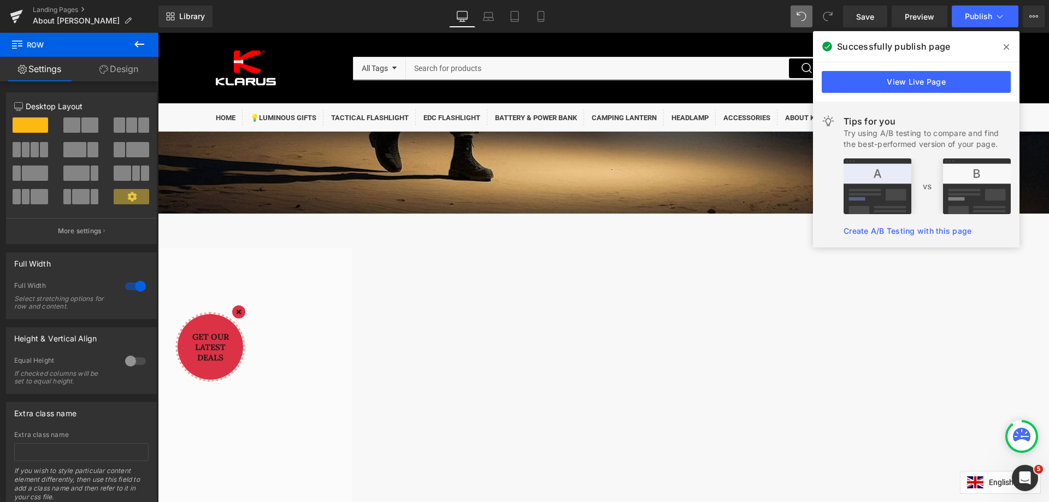
drag, startPoint x: 1005, startPoint y: 48, endPoint x: 847, endPoint y: 27, distance: 160.3
click at [1005, 48] on icon at bounding box center [1005, 46] width 5 height 5
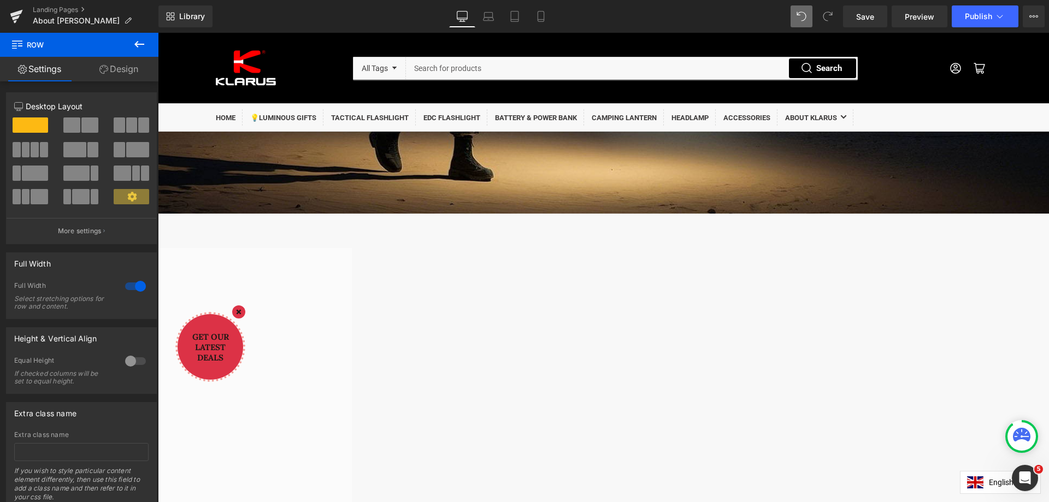
click at [603, 347] on div "[PERSON_NAME], the inventor of the tactical dual-switch flashlight in [GEOGRAPH…" at bounding box center [158, 443] width 891 height 391
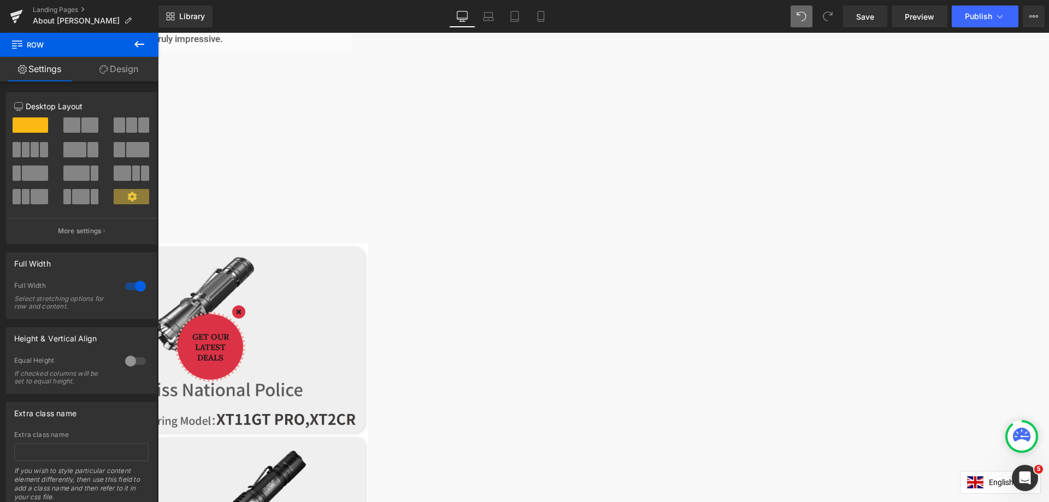
scroll to position [1165, 0]
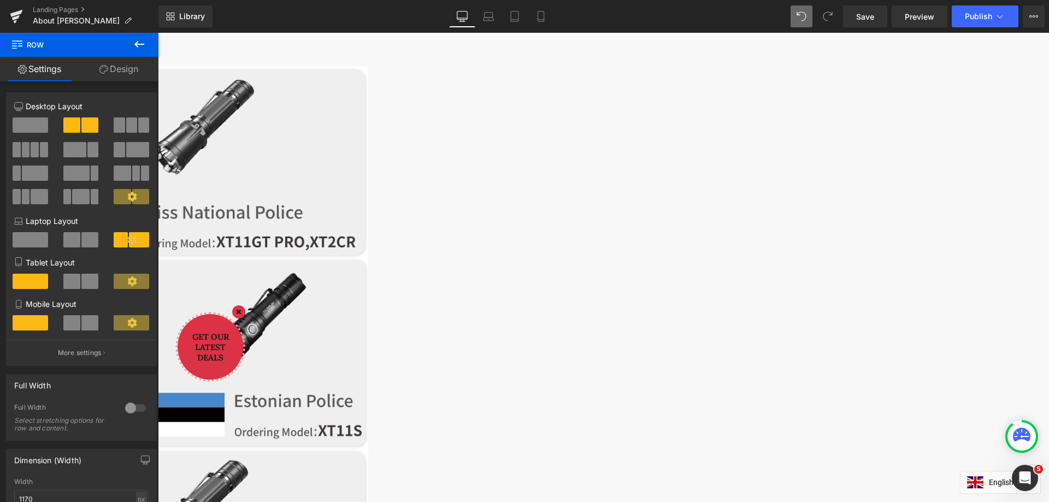
click at [158, 33] on link at bounding box center [158, 33] width 0 height 0
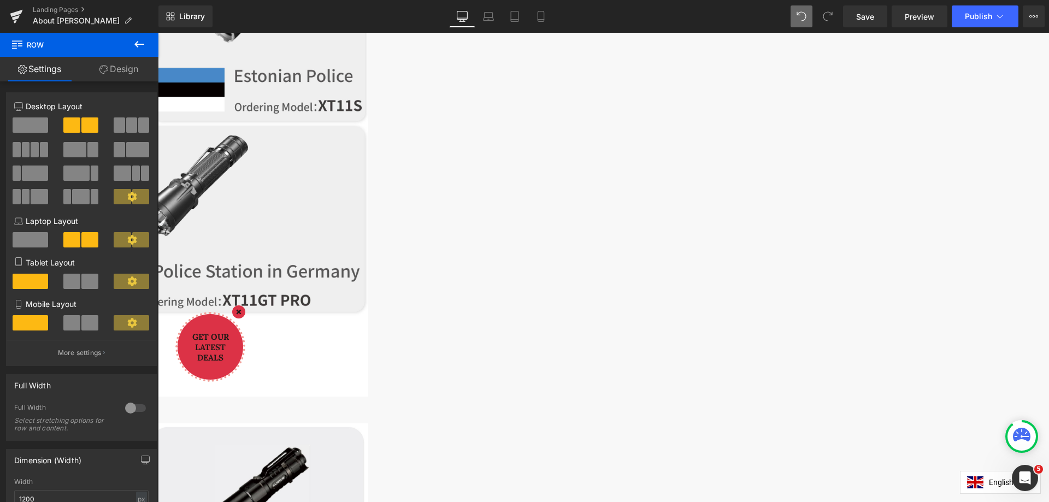
scroll to position [1493, 0]
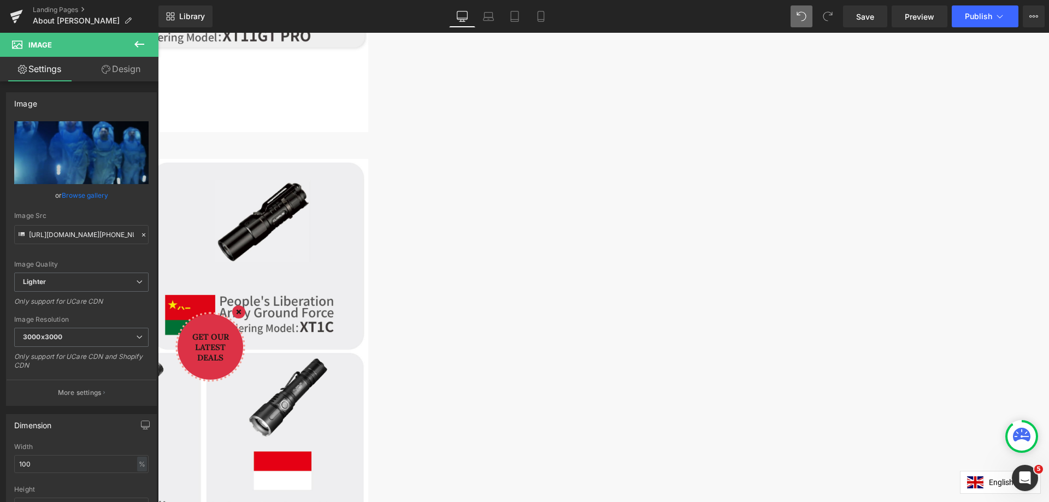
scroll to position [1766, 0]
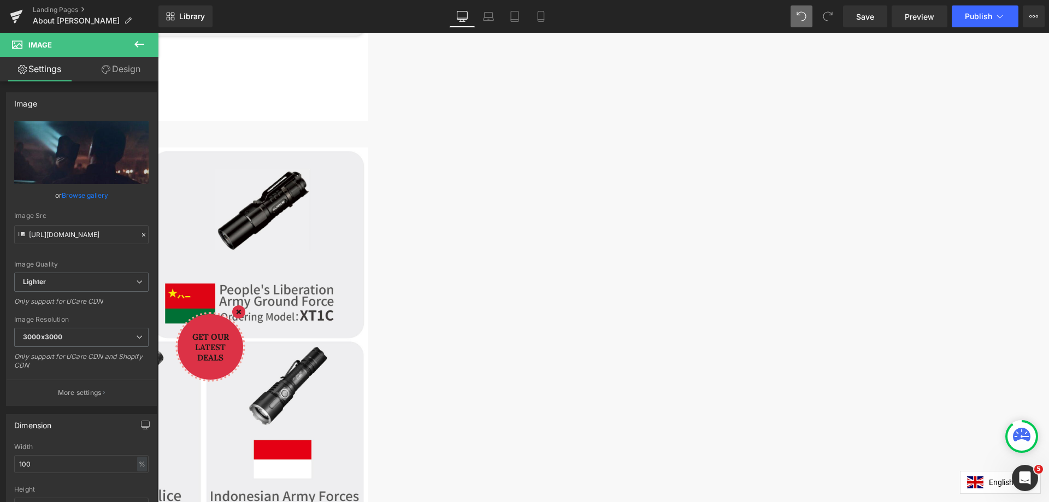
click at [158, 33] on span "Image" at bounding box center [158, 33] width 0 height 0
click at [79, 152] on icon "Replace Image" at bounding box center [81, 153] width 87 height 14
type input "C:\fakepath\4.jpg"
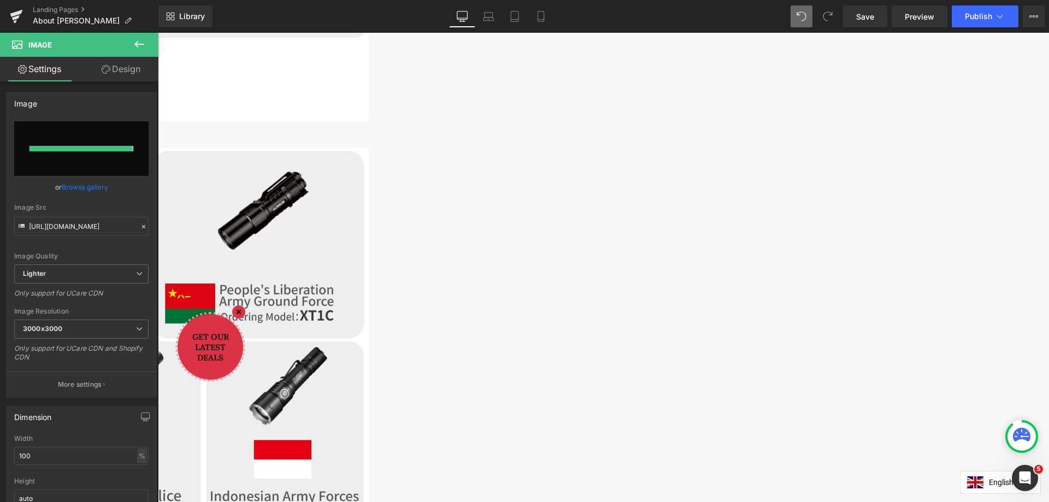
type input "[URL][DOMAIN_NAME]"
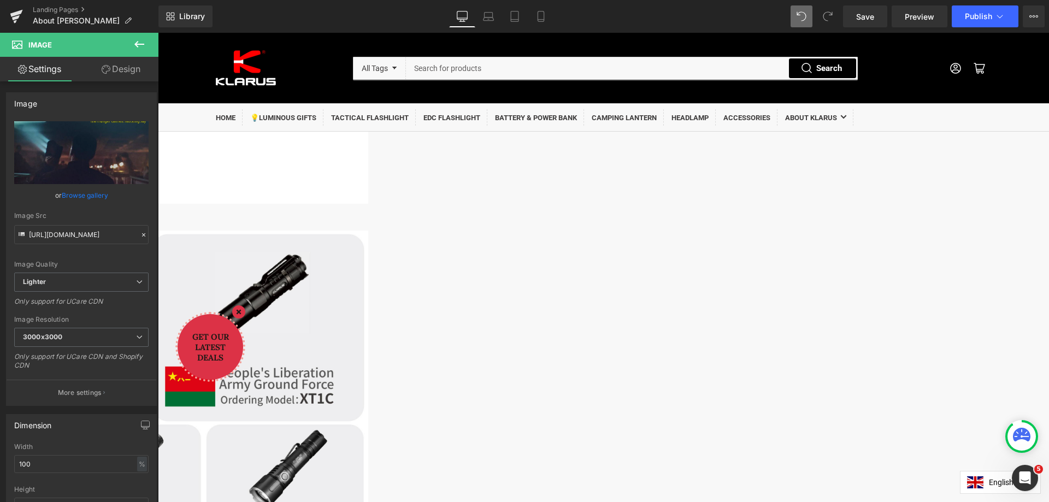
scroll to position [1602, 0]
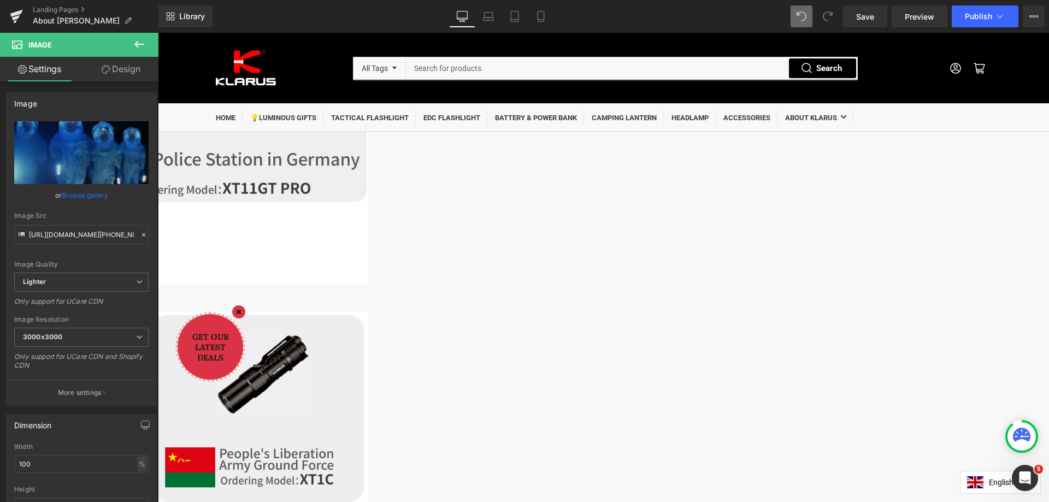
click at [158, 33] on span "Image" at bounding box center [158, 33] width 0 height 0
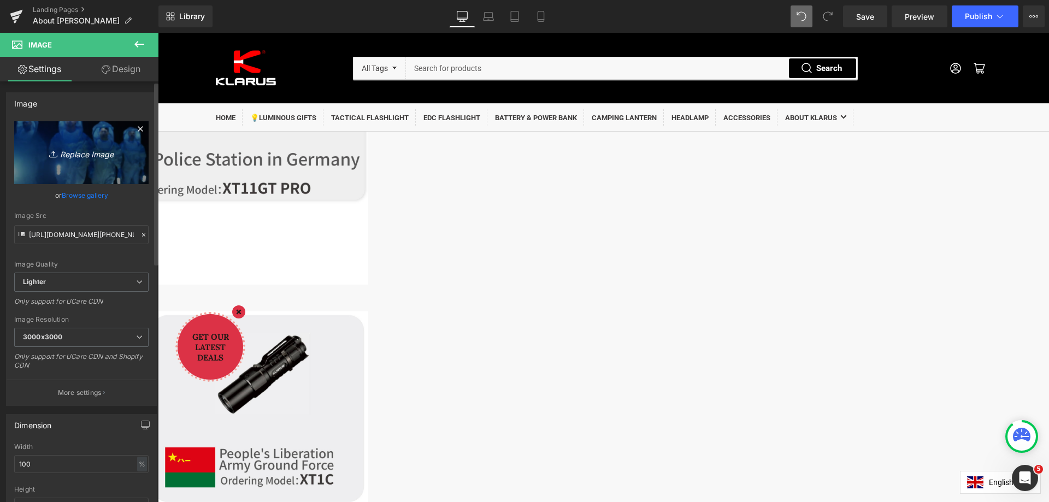
click at [84, 153] on icon "Replace Image" at bounding box center [81, 153] width 87 height 14
type input "C:\fakepath\最新美剧低语者3.jpg"
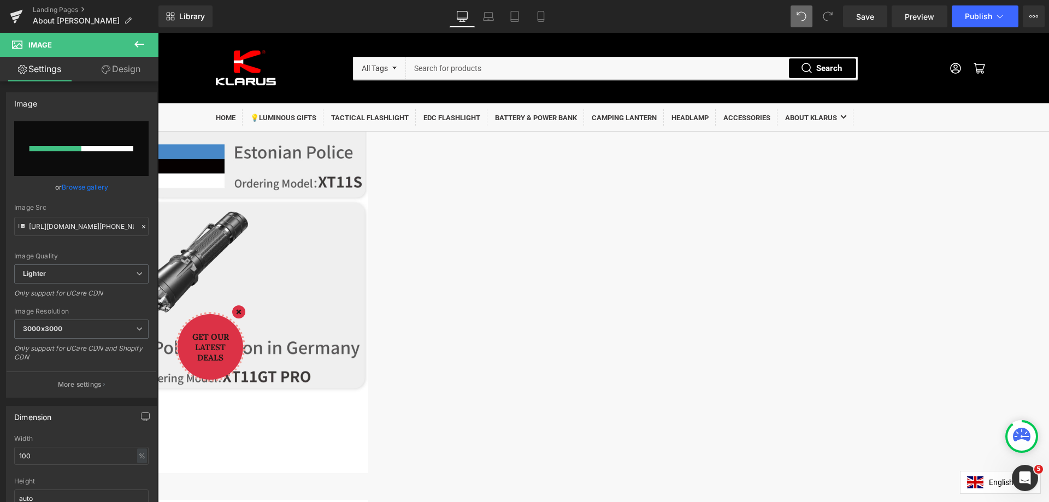
scroll to position [1383, 0]
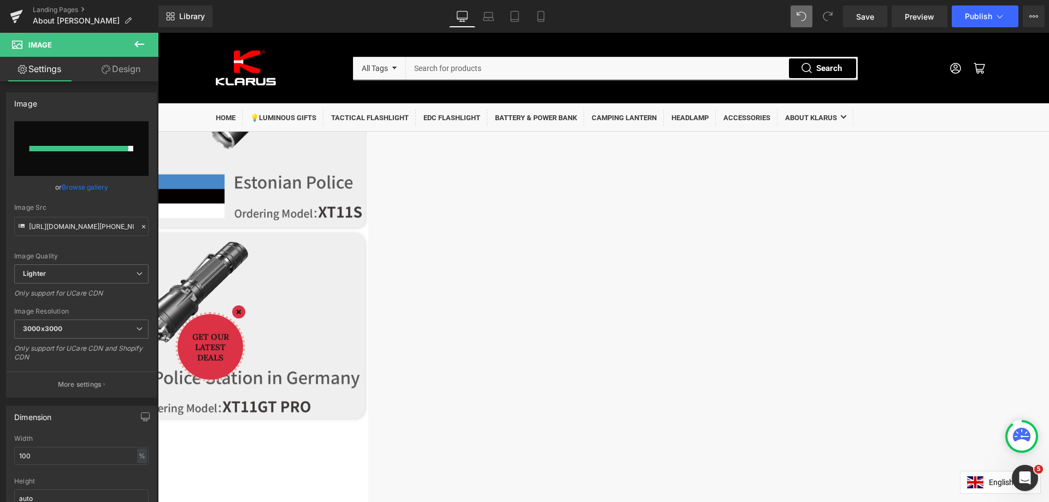
type input "[URL][DOMAIN_NAME]"
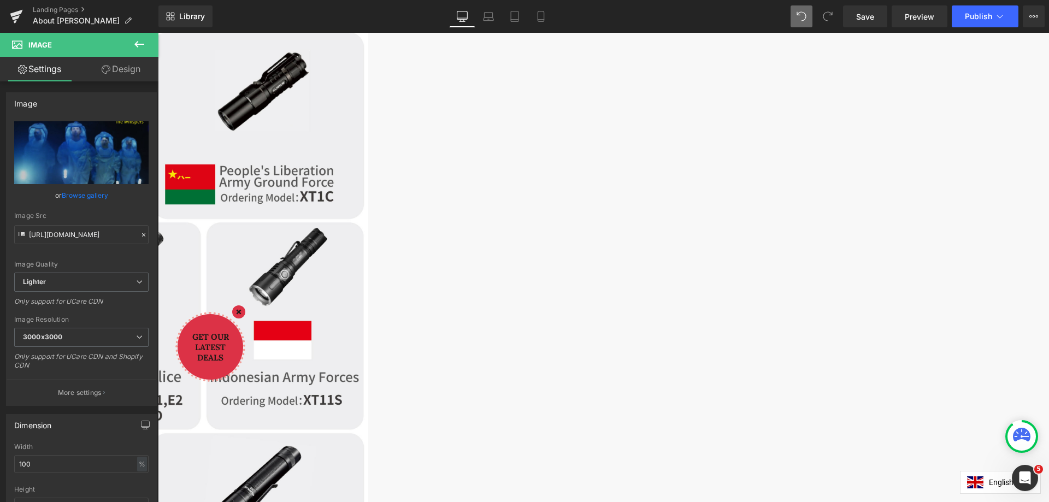
scroll to position [1930, 0]
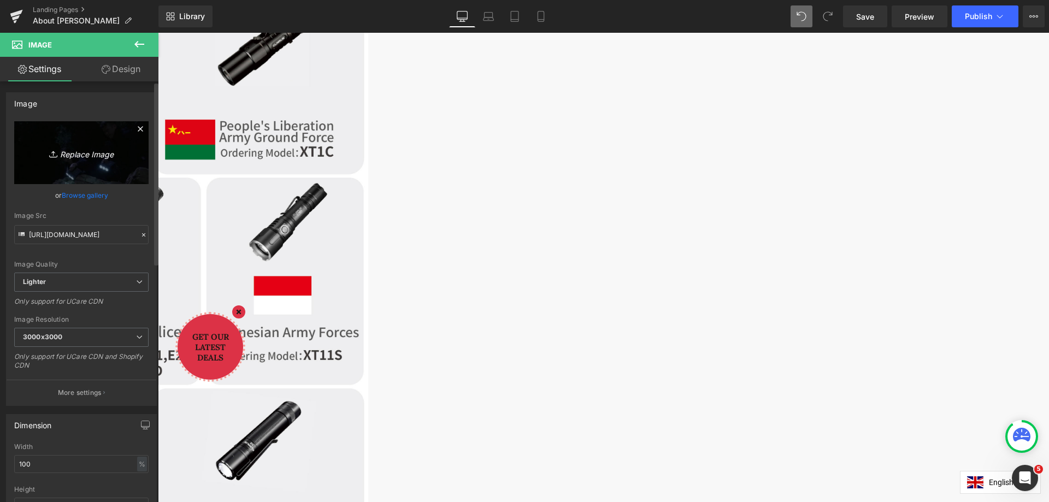
click at [70, 150] on icon "Replace Image" at bounding box center [81, 153] width 87 height 14
type input "C:\fakepath\8O4O71QFjBqMtwjTtd0B6fAOJ644xbcTc9xg5so-0Hw.jpg"
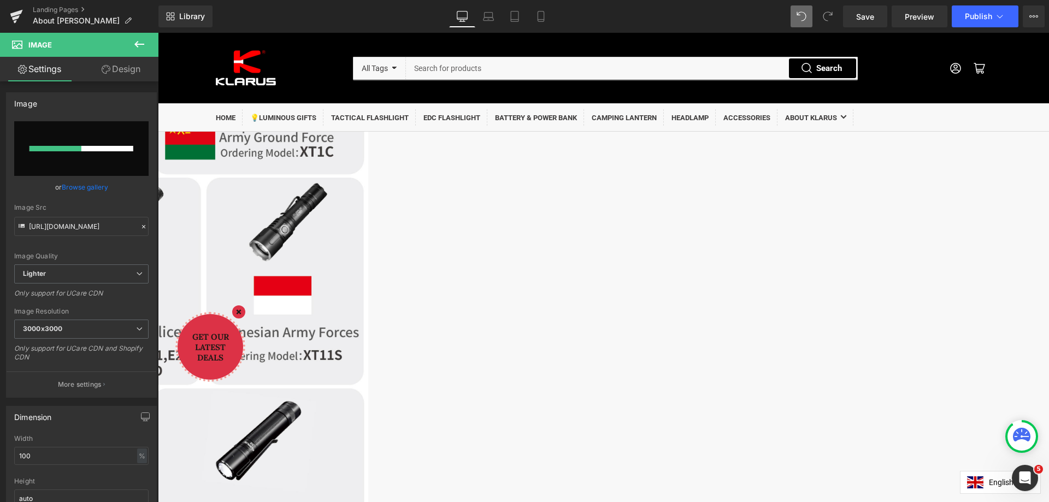
scroll to position [1875, 0]
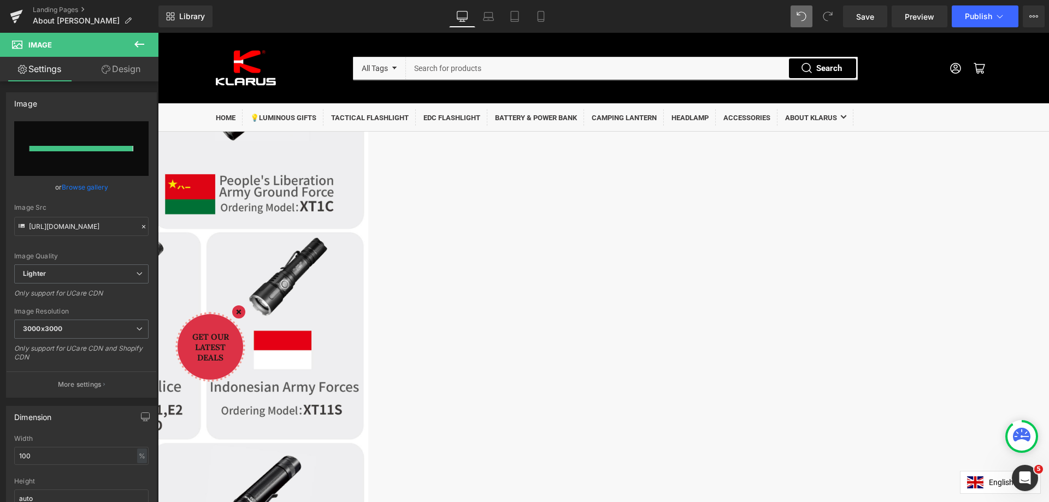
type input "[URL][DOMAIN_NAME]"
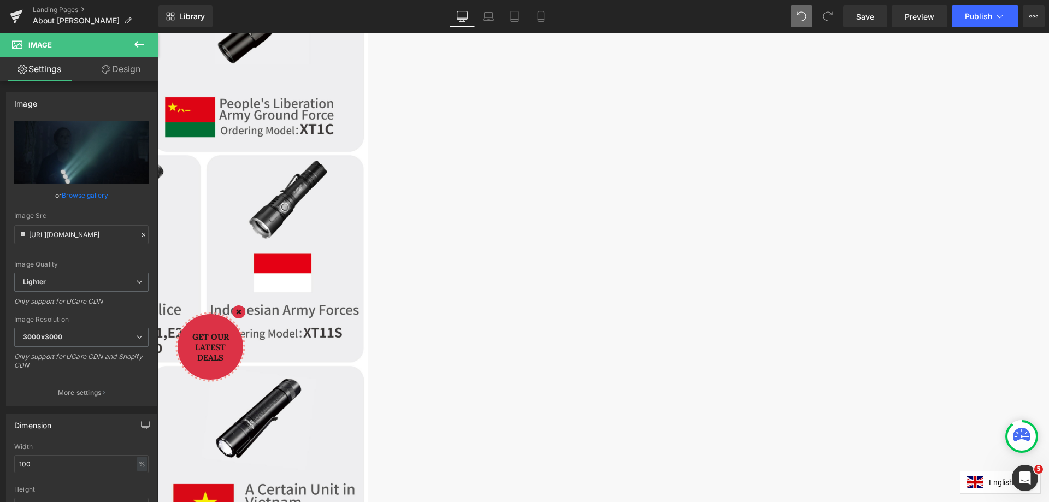
scroll to position [2148, 0]
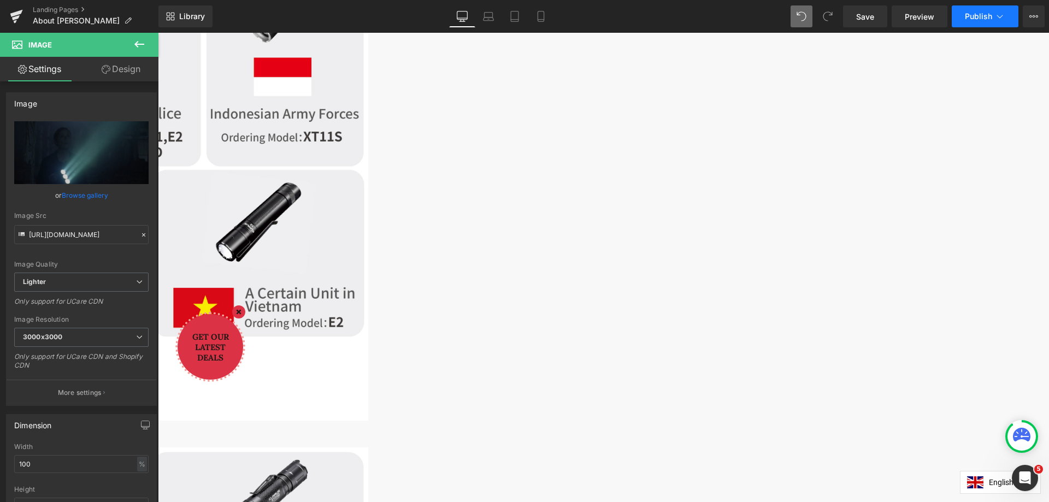
click at [998, 11] on icon at bounding box center [999, 16] width 11 height 11
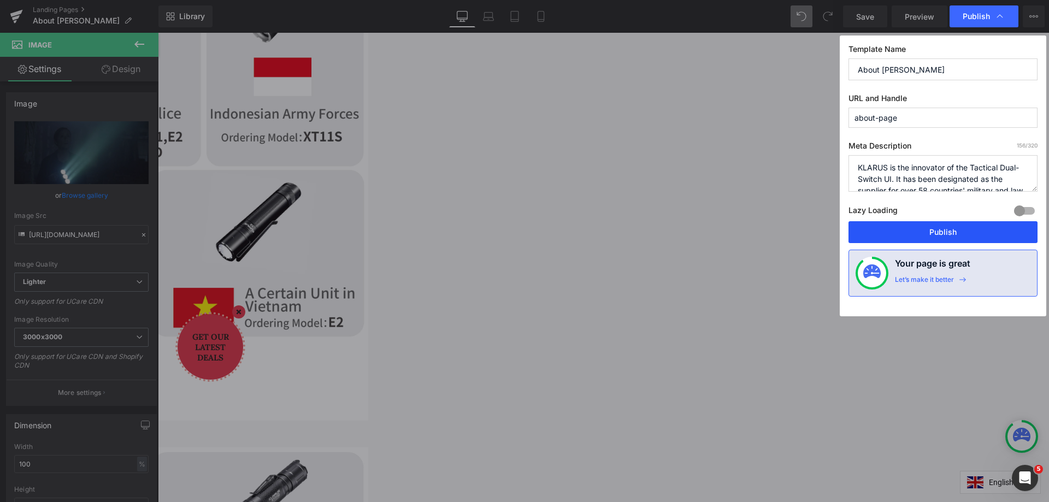
click at [927, 226] on button "Publish" at bounding box center [942, 232] width 189 height 22
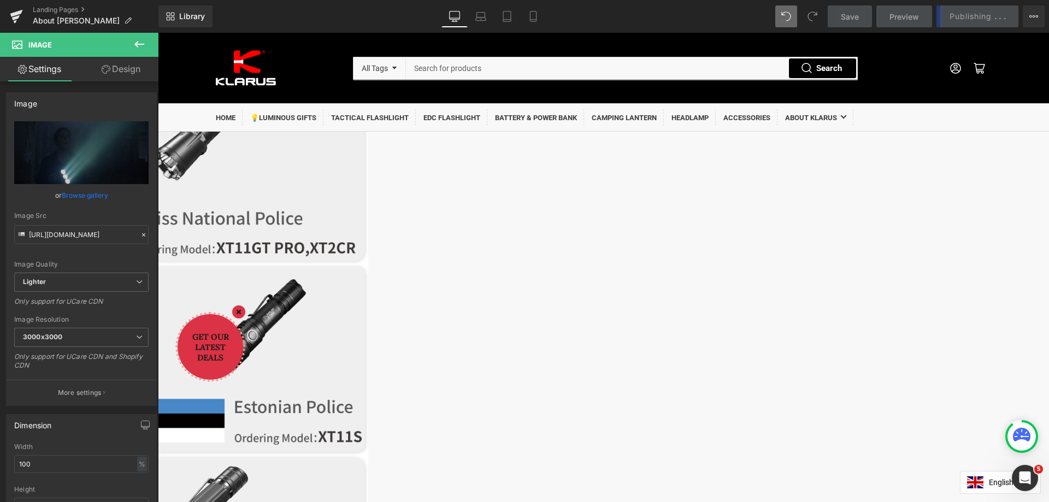
scroll to position [1157, 0]
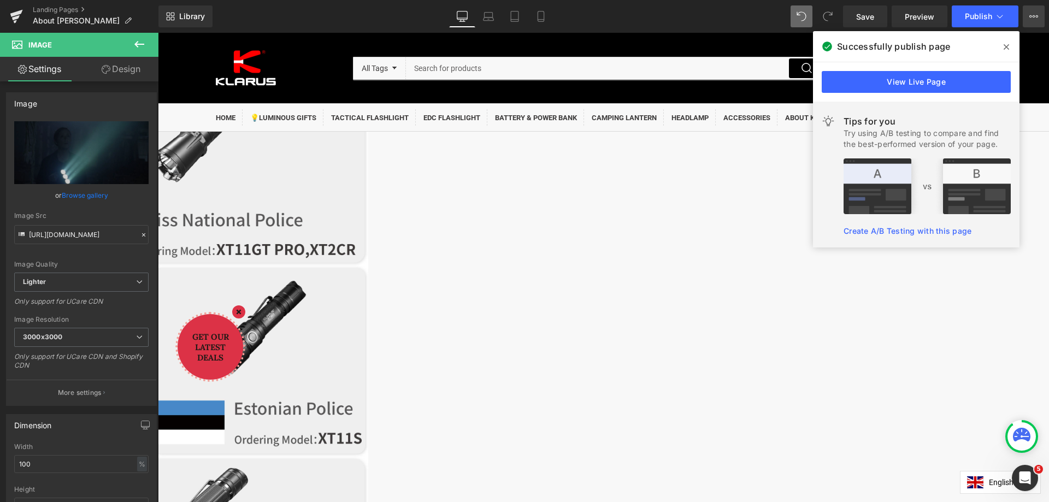
click at [1029, 19] on icon at bounding box center [1033, 16] width 9 height 9
drag, startPoint x: 1005, startPoint y: 44, endPoint x: 844, endPoint y: 12, distance: 164.8
click at [1005, 44] on icon at bounding box center [1005, 47] width 5 height 9
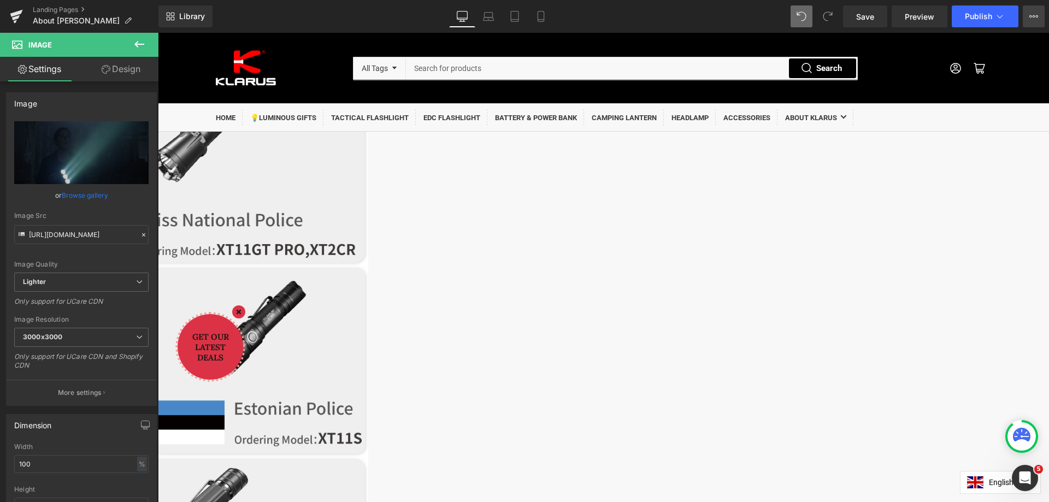
click at [1029, 19] on icon at bounding box center [1033, 16] width 9 height 9
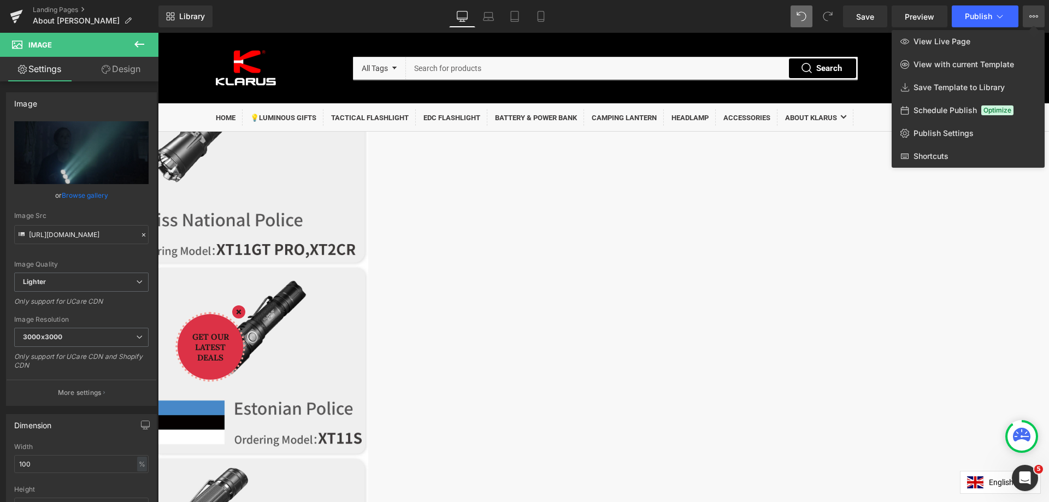
click at [828, 120] on div at bounding box center [603, 267] width 891 height 469
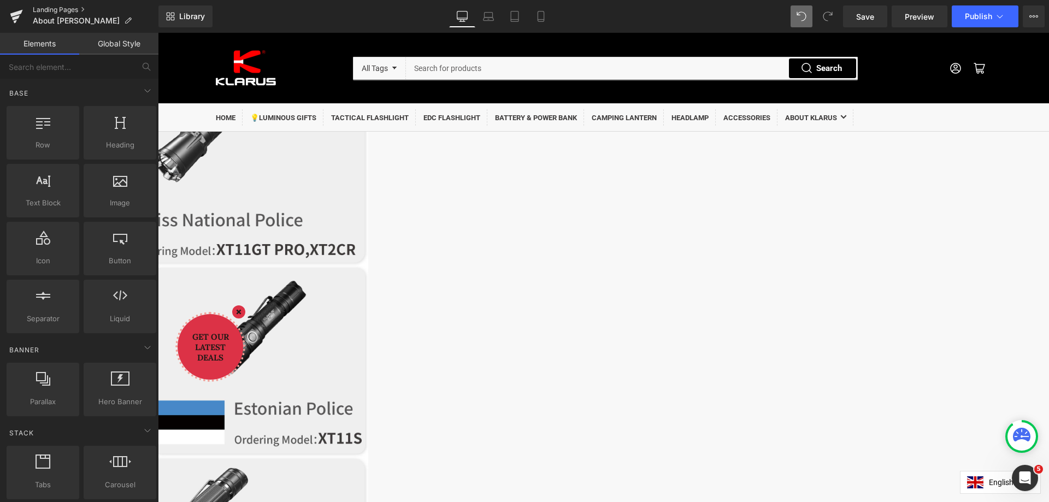
click at [74, 9] on link "Landing Pages" at bounding box center [96, 9] width 126 height 9
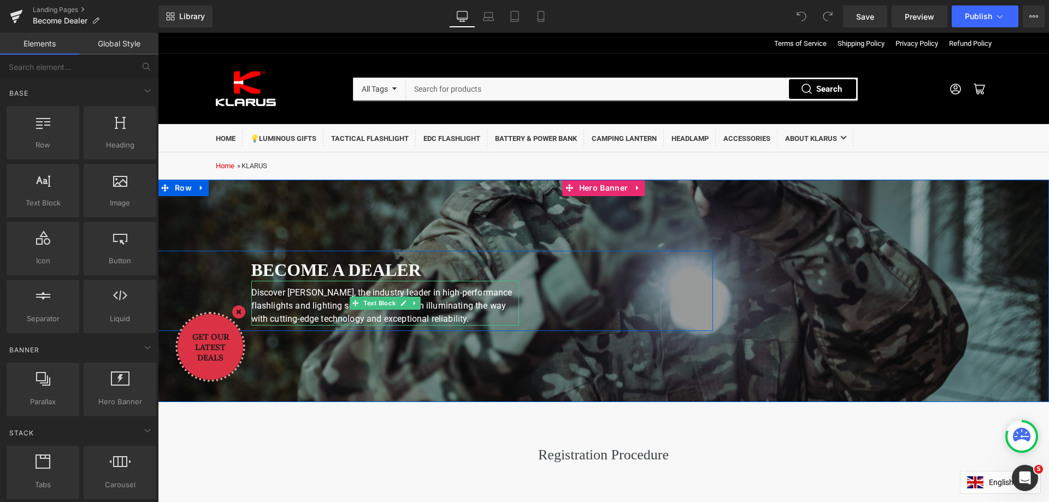
click at [311, 306] on font "Discover [PERSON_NAME], the industry leader in high-performance flashlights and…" at bounding box center [381, 305] width 261 height 37
click at [311, 306] on font "Discover KLARUS, the industry leader in high-performance flashlights and lighti…" at bounding box center [381, 305] width 261 height 37
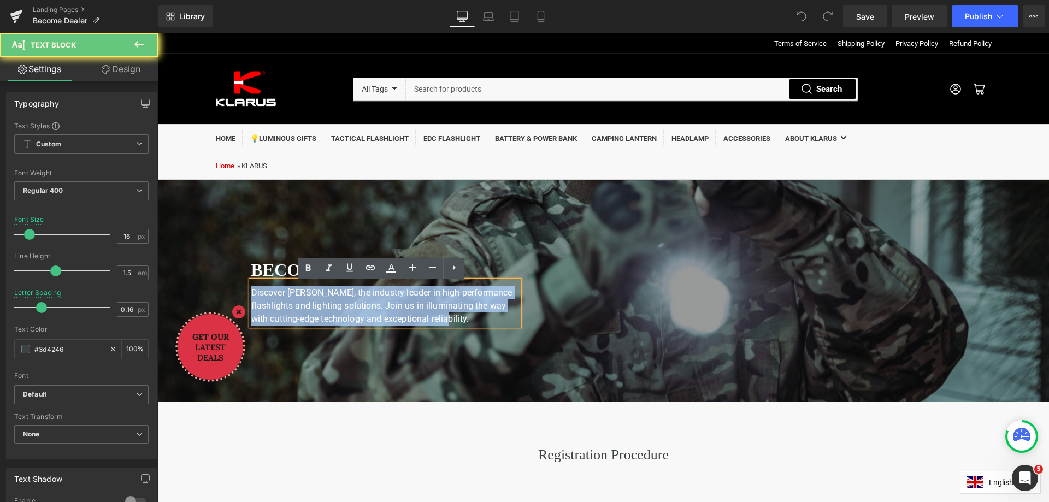
click at [311, 306] on font "Discover KLARUS, the industry leader in high-performance flashlights and lighti…" at bounding box center [381, 305] width 261 height 37
paste div
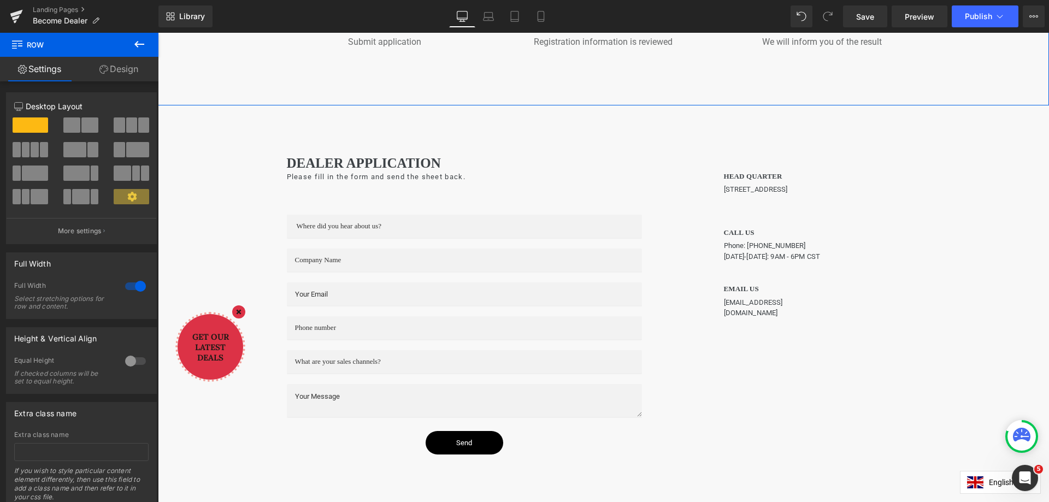
scroll to position [655, 0]
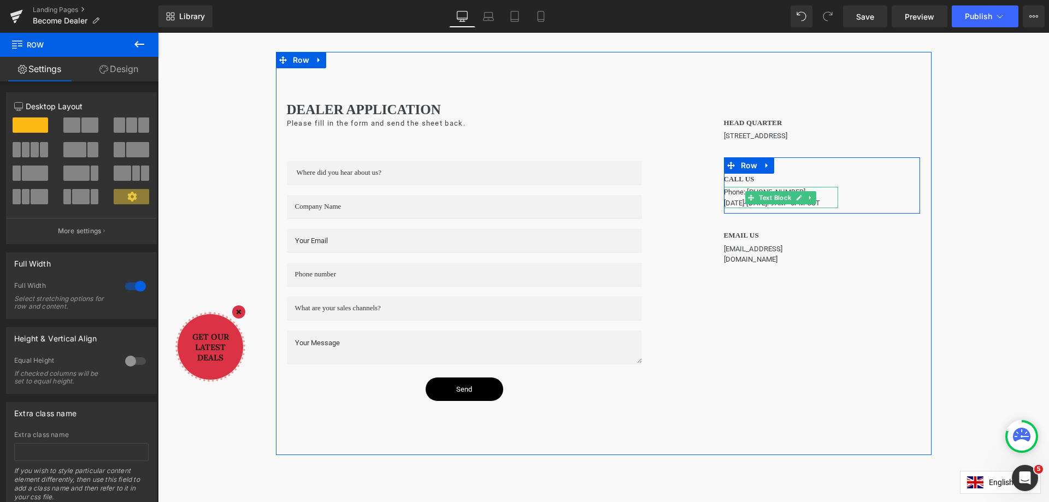
click at [825, 208] on p "Monday-Friday: 9AM - 6PM CST" at bounding box center [781, 203] width 115 height 11
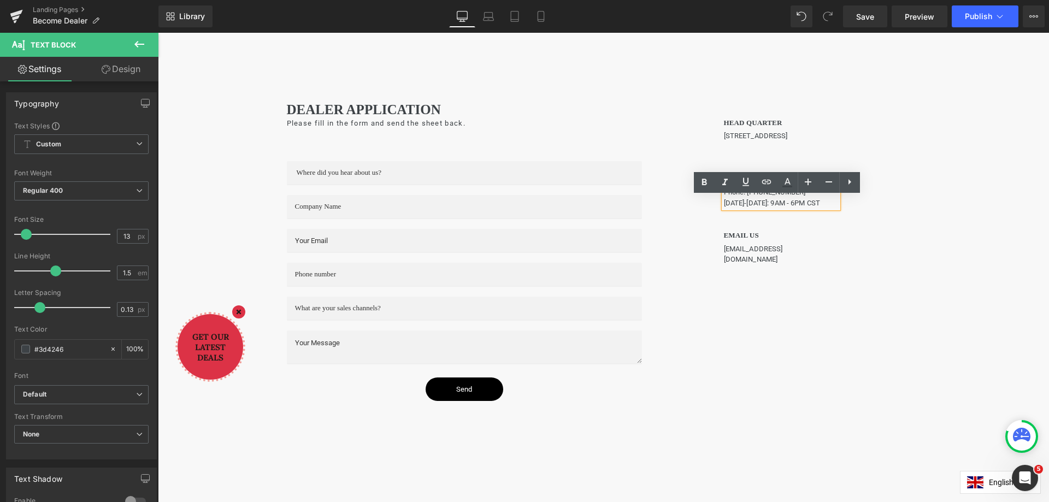
drag, startPoint x: 775, startPoint y: 213, endPoint x: 786, endPoint y: 223, distance: 15.1
click at [776, 209] on p "Monday-Friday: 9AM - 6PM CST" at bounding box center [781, 203] width 115 height 11
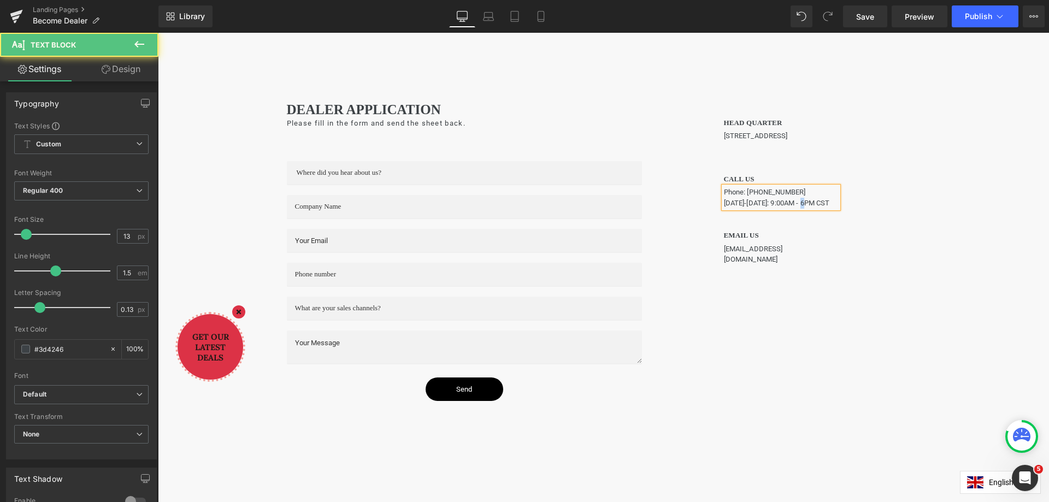
click at [803, 209] on p "Monday-Friday: 9:00AM - 6PM CST" at bounding box center [781, 203] width 115 height 11
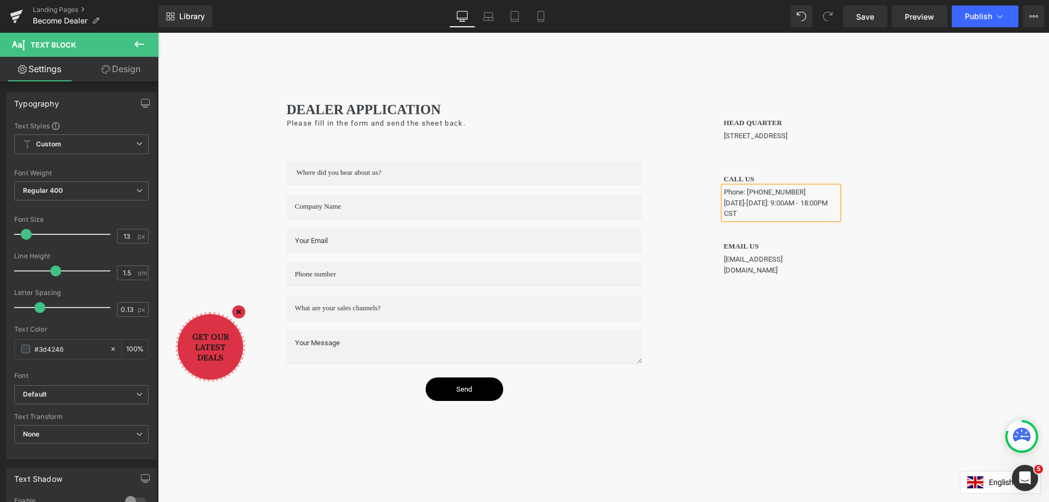
click at [740, 219] on p "Monday-Friday: 9:00AM - 18:00PM CST" at bounding box center [781, 208] width 115 height 21
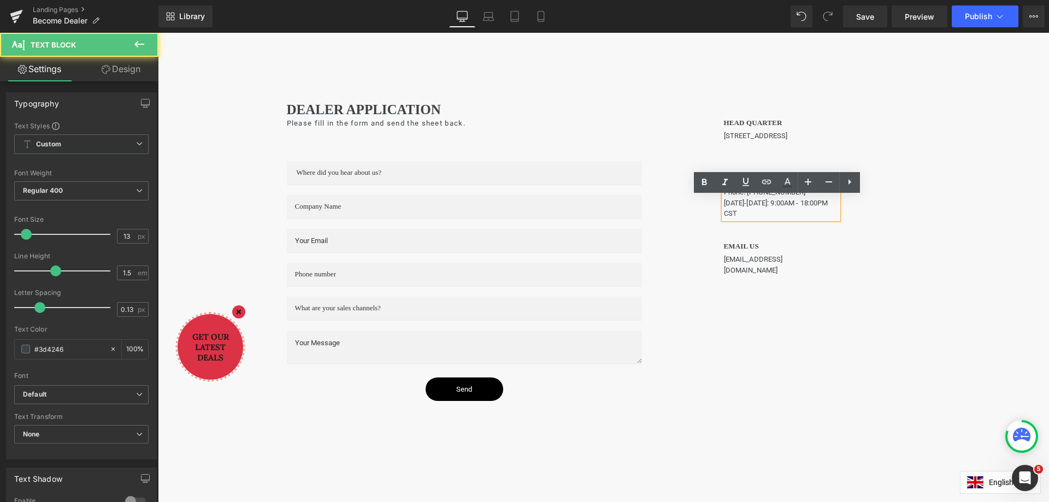
drag, startPoint x: 741, startPoint y: 223, endPoint x: 717, endPoint y: 223, distance: 23.5
click at [724, 219] on div "Phone: +86 199 2879 3292 Monday-Friday: 9:00AM - 18:00PM CST" at bounding box center [781, 203] width 115 height 32
drag, startPoint x: 737, startPoint y: 226, endPoint x: 719, endPoint y: 222, distance: 18.9
click at [724, 219] on div "Phone: +86 199 2879 3292 Monday-Friday: 9:00AM - 18:00PM CST" at bounding box center [781, 203] width 115 height 32
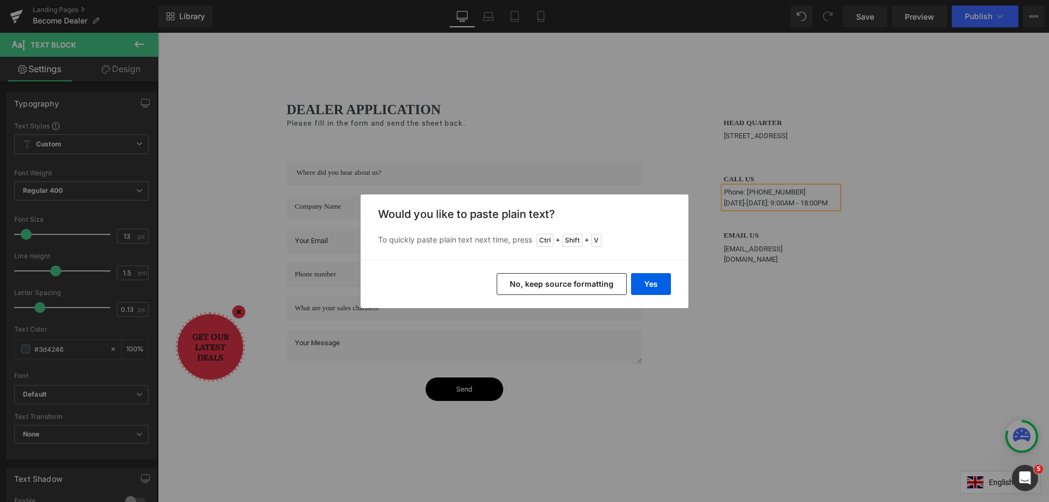
click at [739, 140] on div "Back to Library Insert Would you like to paste plain text? To quickly paste pla…" at bounding box center [524, 251] width 1049 height 502
click at [660, 287] on button "Yes" at bounding box center [651, 284] width 40 height 22
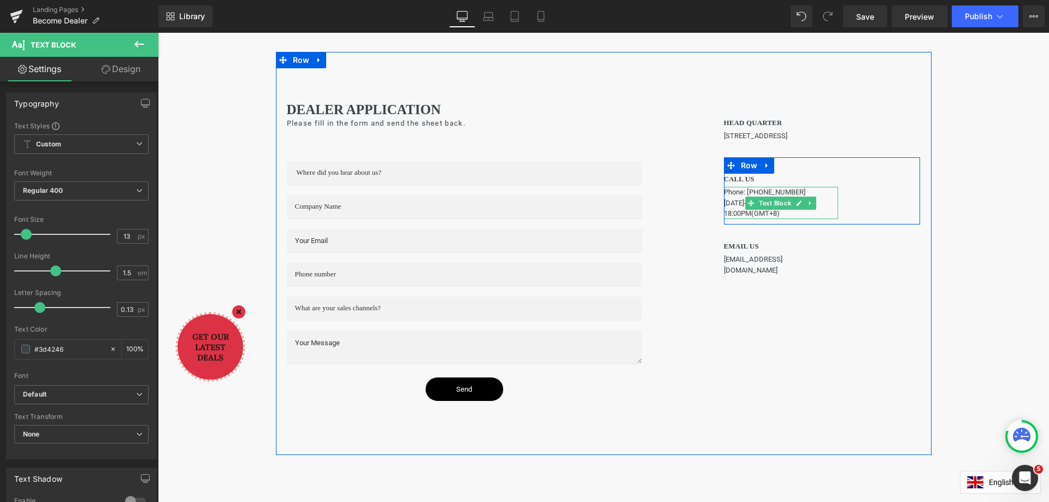
click at [748, 219] on p "Monday-Friday: 9:00AM - 18:00PM(GMT+8)" at bounding box center [781, 208] width 115 height 21
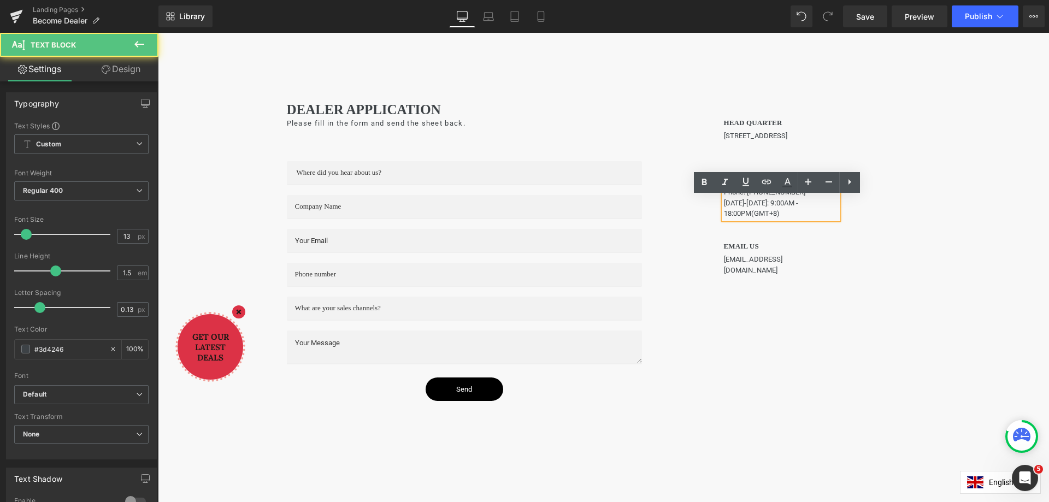
click at [746, 219] on p "Monday-Friday: 9:00AM - 18:00PM(GMT+8)" at bounding box center [781, 208] width 115 height 21
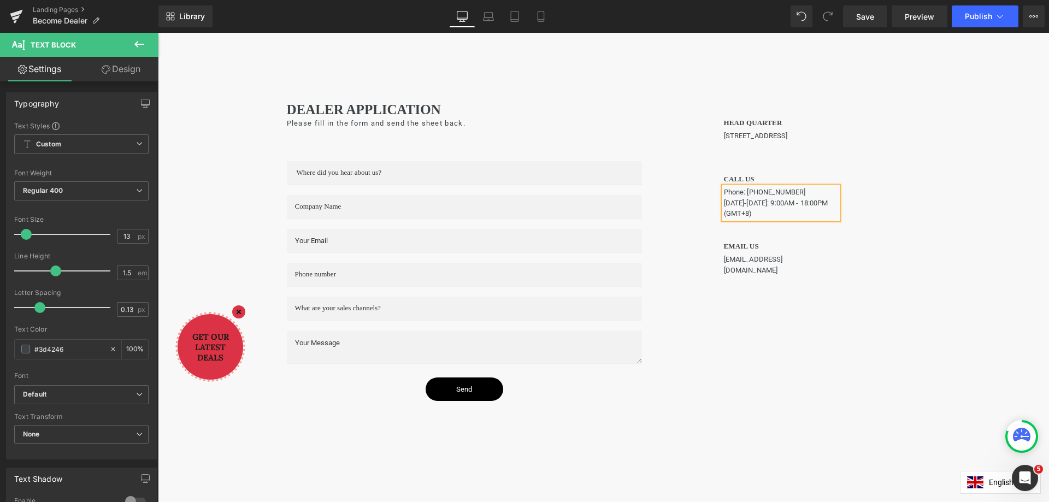
click at [923, 234] on div "HEAD QUARTER Heading 8 floor, E Building, Longjing Industrial Park, Bantian Sub…" at bounding box center [822, 191] width 218 height 180
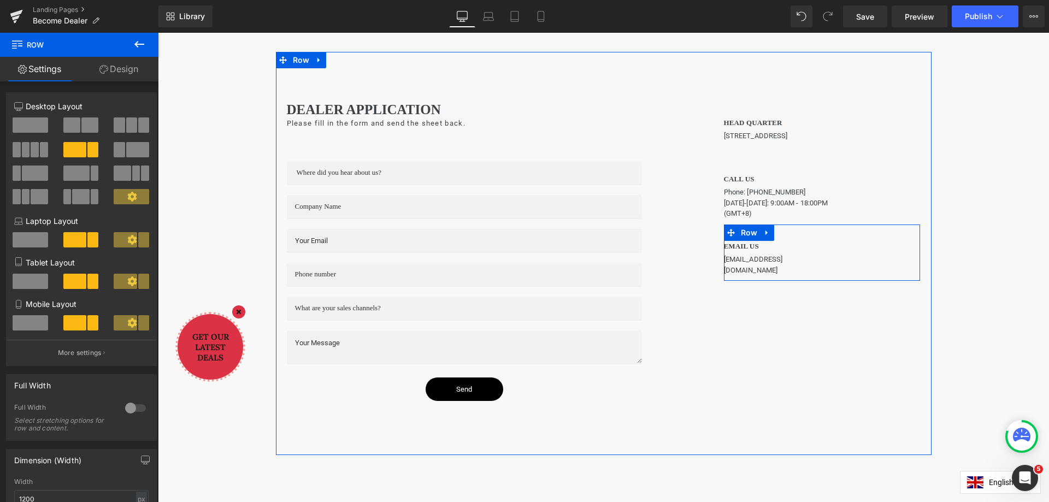
click at [863, 259] on div "EMAIL US Heading bd2@klaruslight.com Text Block Row" at bounding box center [822, 252] width 197 height 56
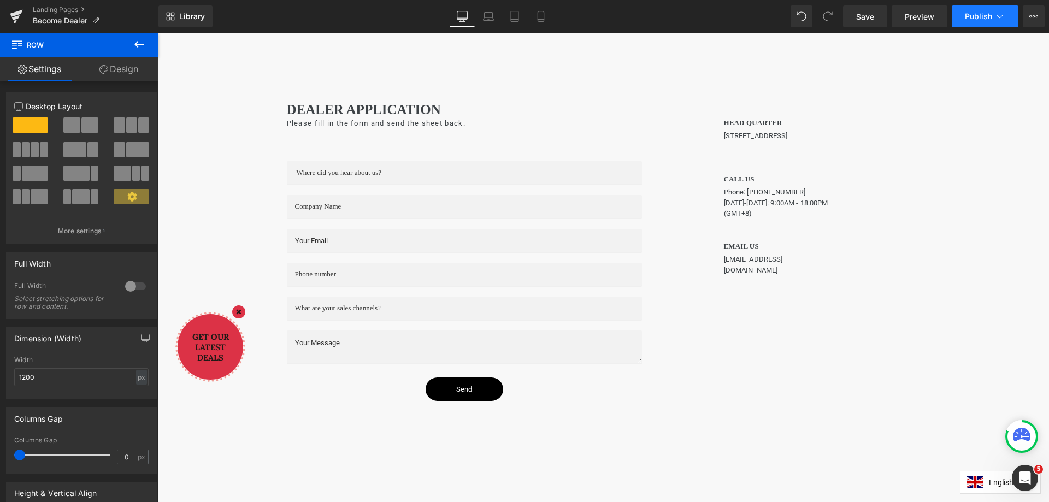
click at [976, 12] on span "Publish" at bounding box center [977, 16] width 27 height 9
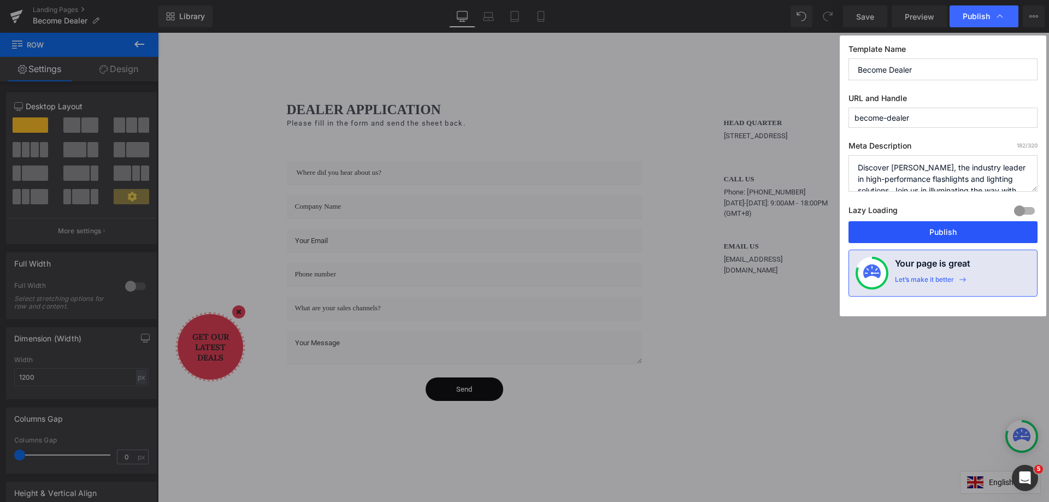
click at [958, 229] on button "Publish" at bounding box center [942, 232] width 189 height 22
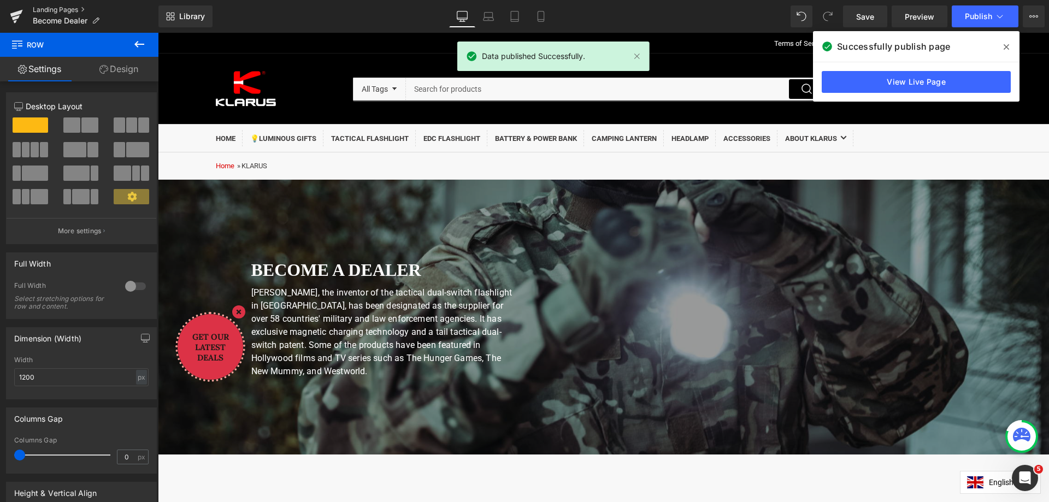
click at [51, 12] on link "Landing Pages" at bounding box center [96, 9] width 126 height 9
